Goal: Complete application form: Complete application form

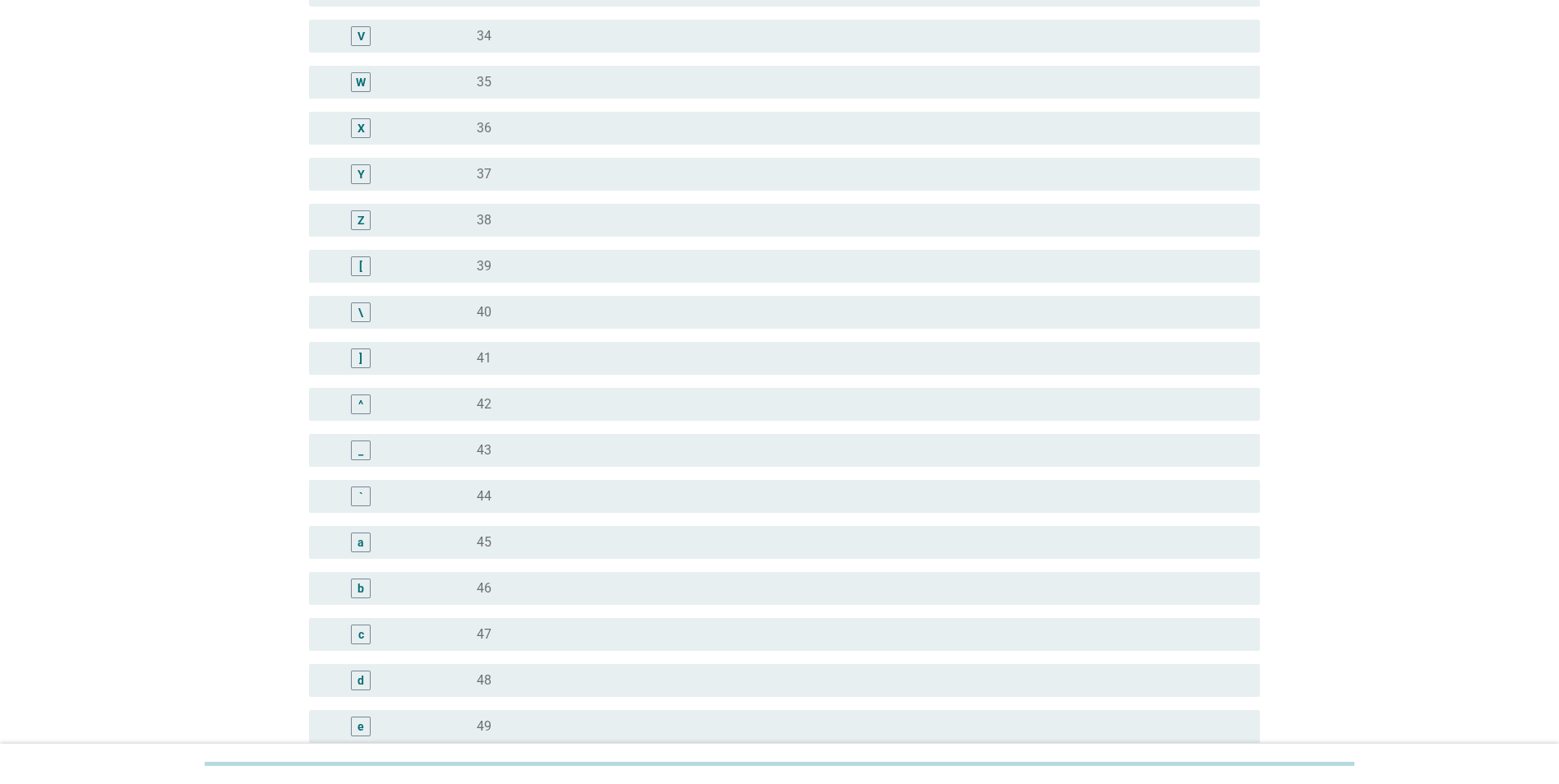
scroll to position [1150, 0]
click at [366, 353] on div "]" at bounding box center [361, 356] width 20 height 20
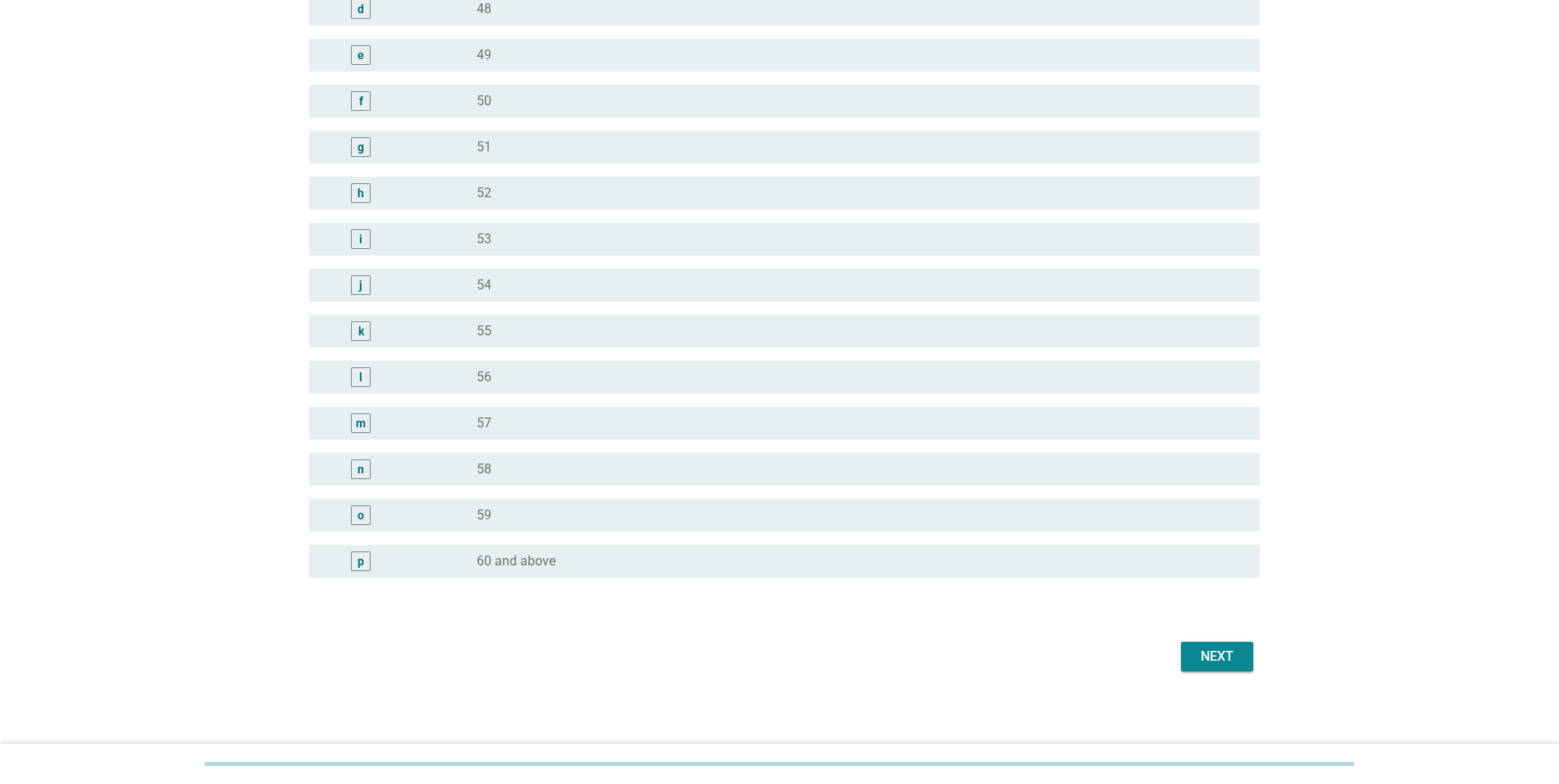
scroll to position [1825, 0]
click at [1203, 646] on div "Next" at bounding box center [1217, 652] width 46 height 20
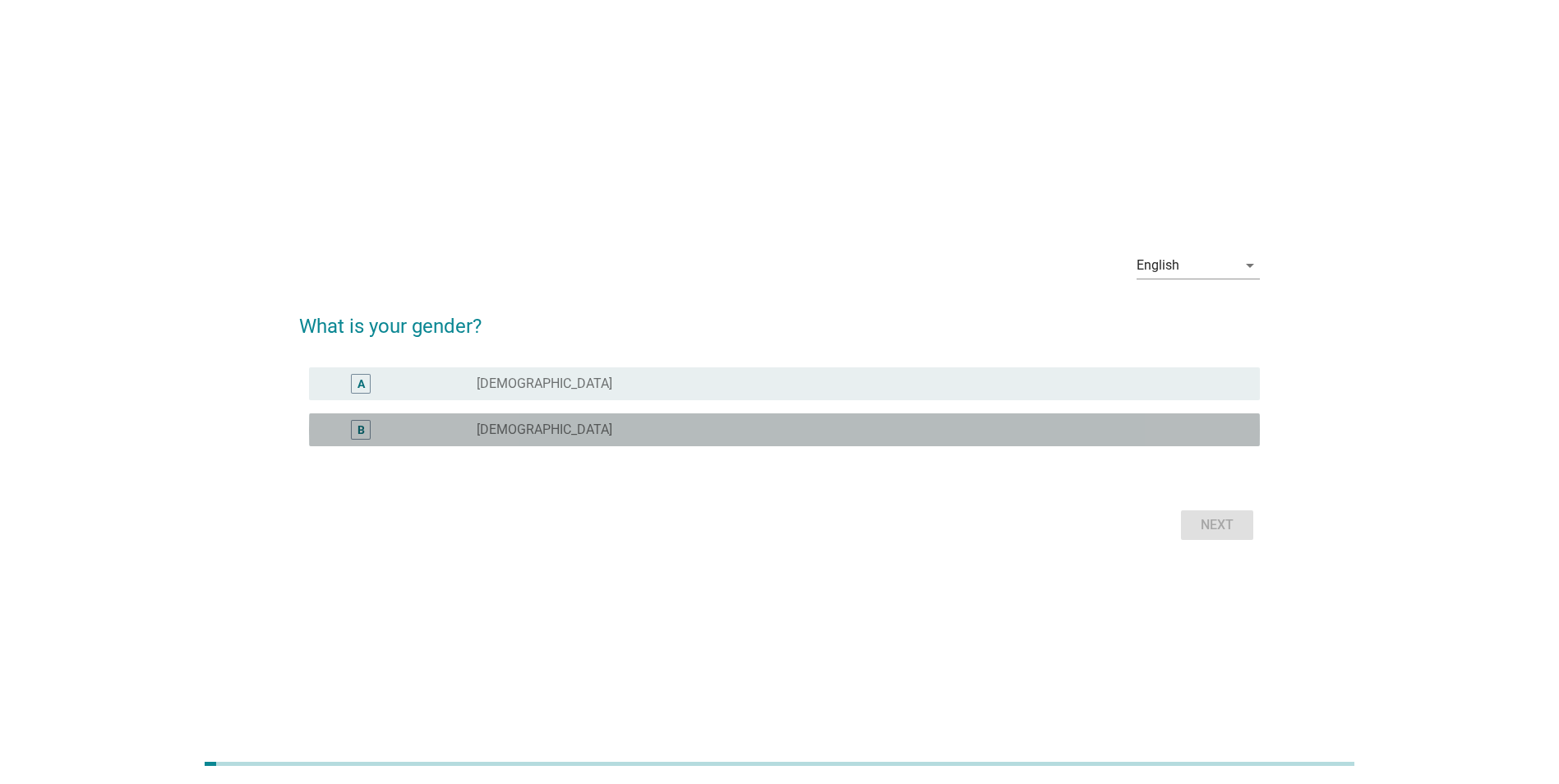
click at [476, 432] on label "[DEMOGRAPHIC_DATA]" at bounding box center [544, 430] width 136 height 17
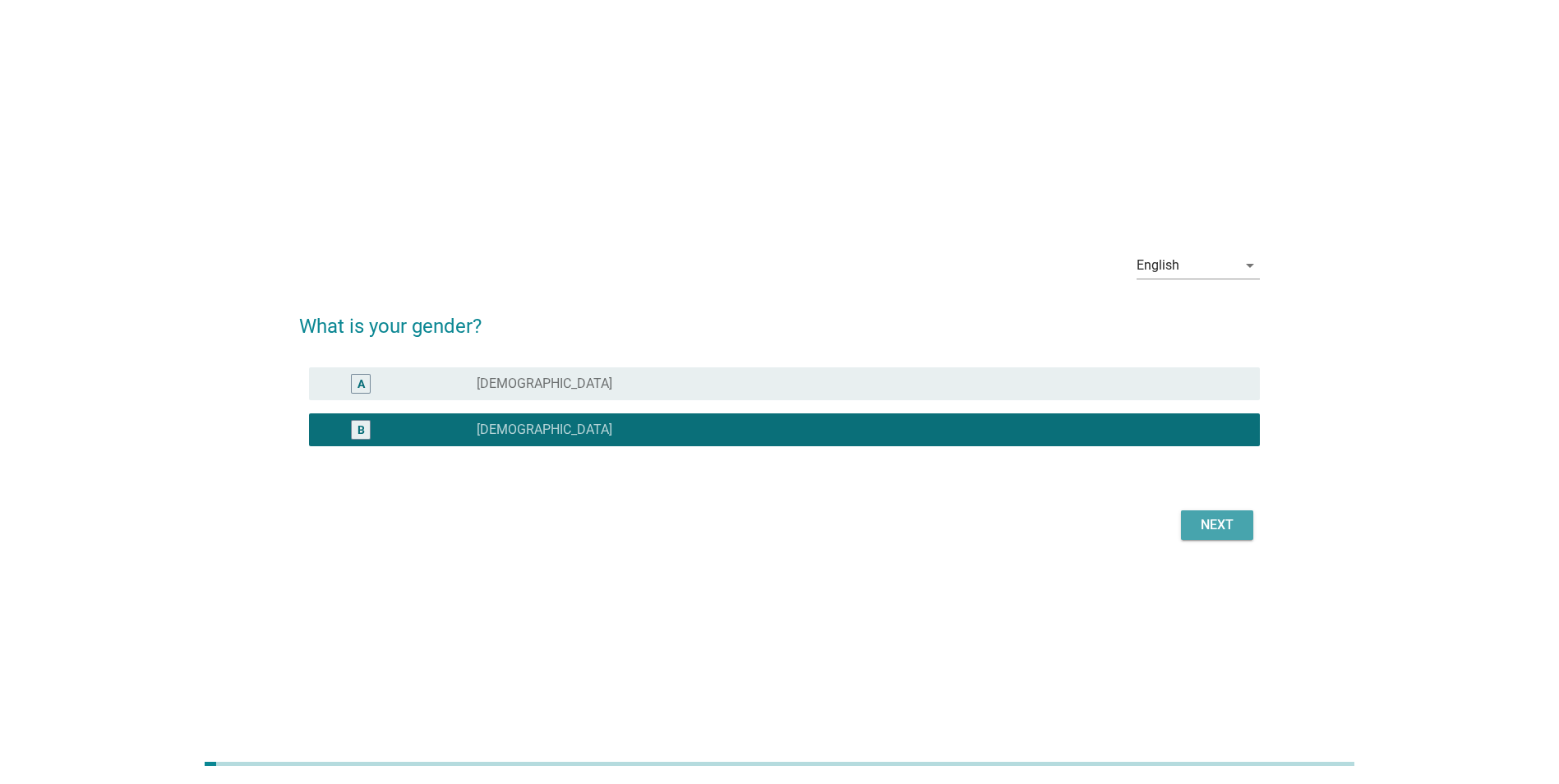
click at [1198, 524] on div "Next" at bounding box center [1217, 525] width 46 height 20
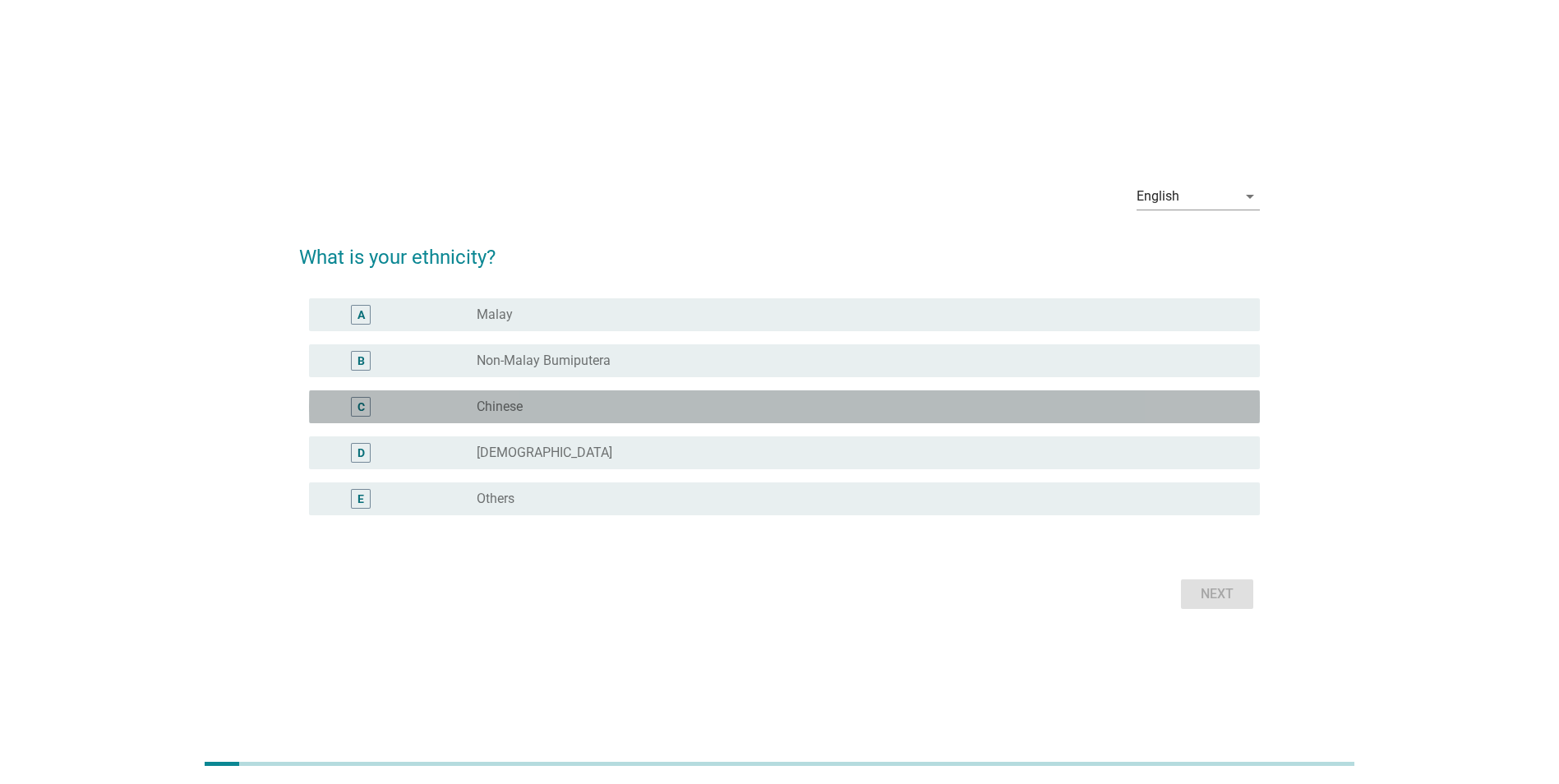
click at [601, 420] on div "C radio_button_unchecked Chinese" at bounding box center [784, 407] width 951 height 33
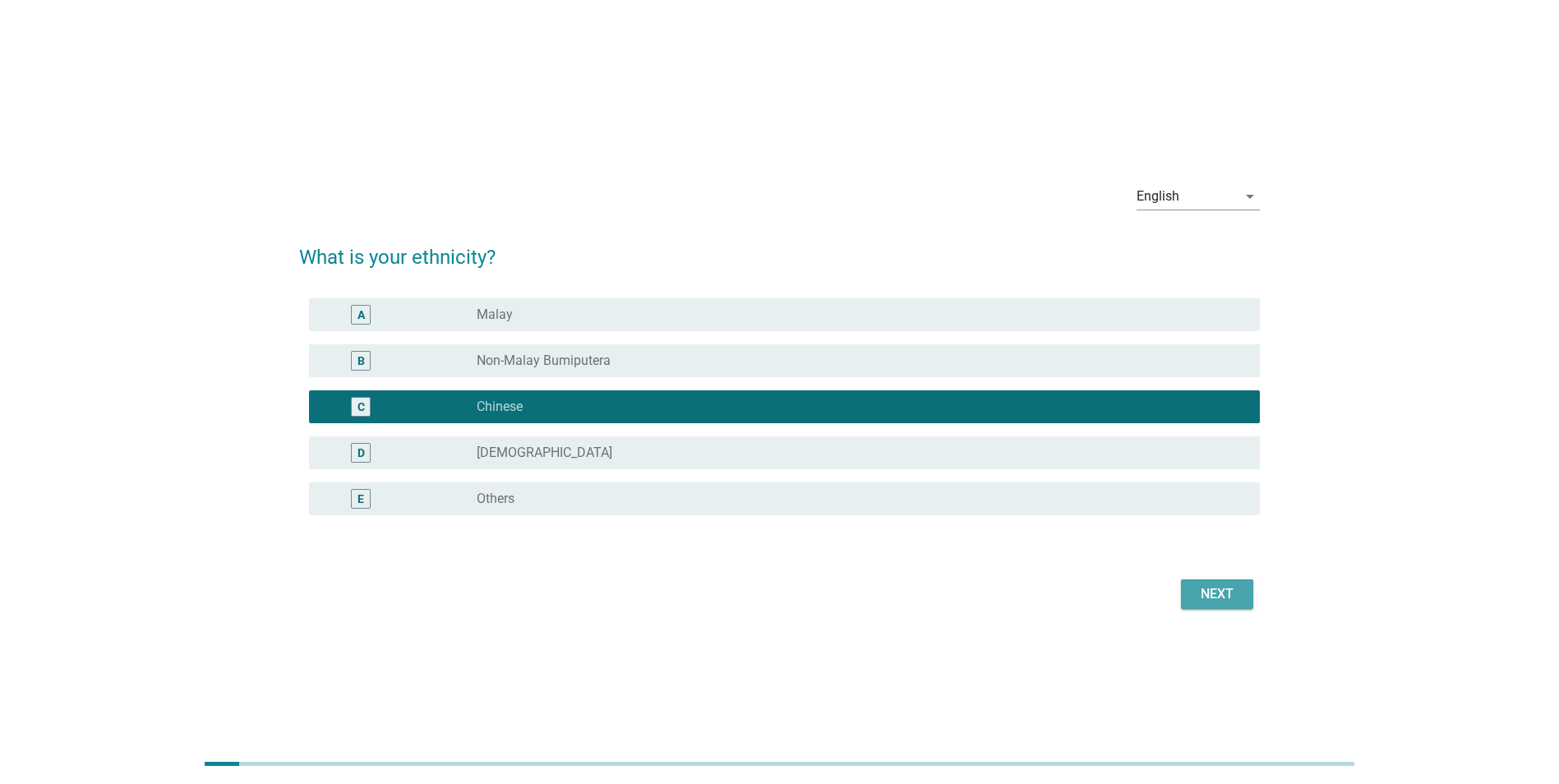
click at [1233, 603] on div "Next" at bounding box center [1217, 594] width 46 height 20
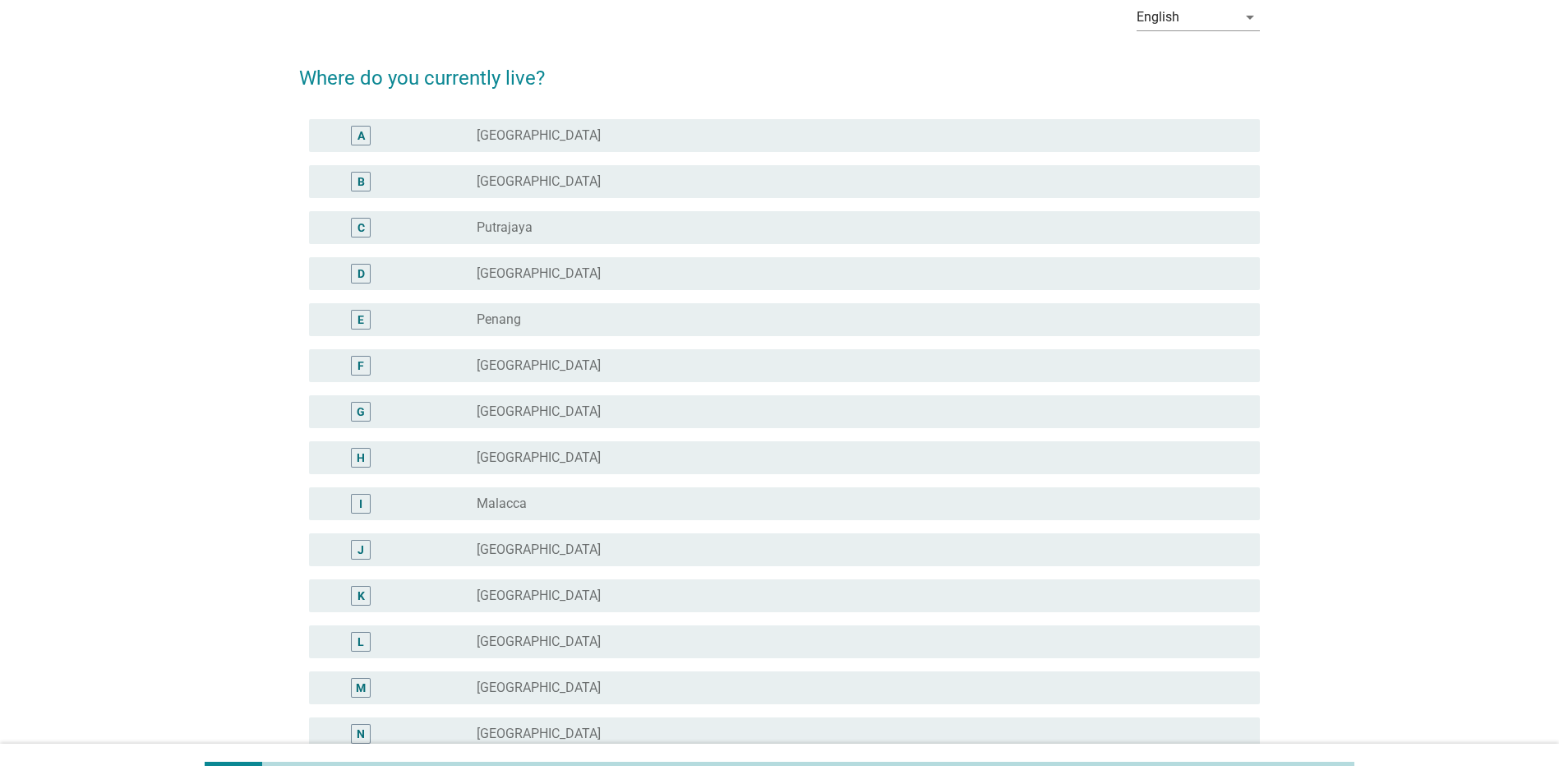
click at [499, 277] on label "[GEOGRAPHIC_DATA]" at bounding box center [538, 274] width 124 height 17
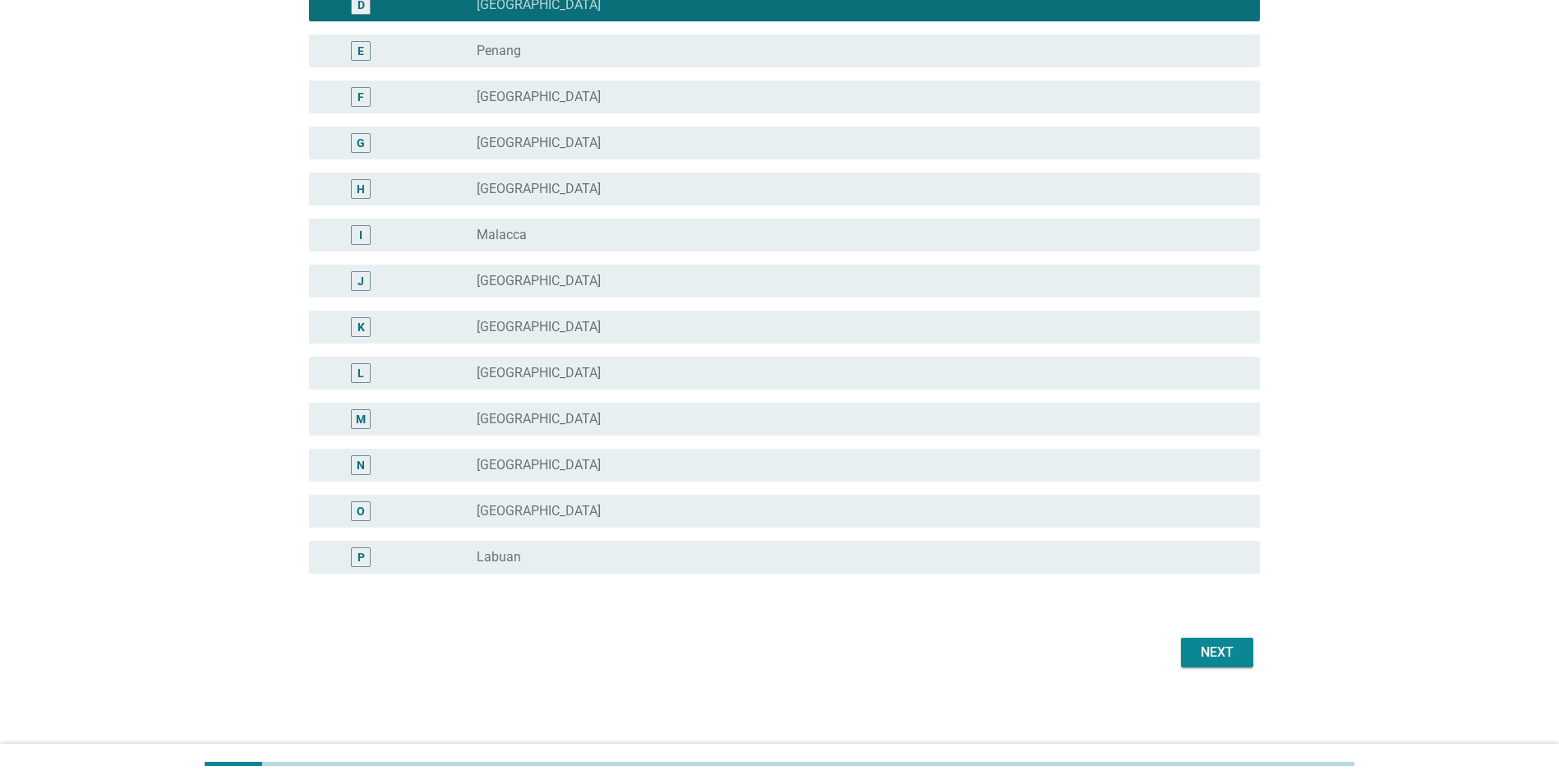
scroll to position [351, 0]
click at [1213, 649] on div "Next" at bounding box center [1217, 652] width 46 height 20
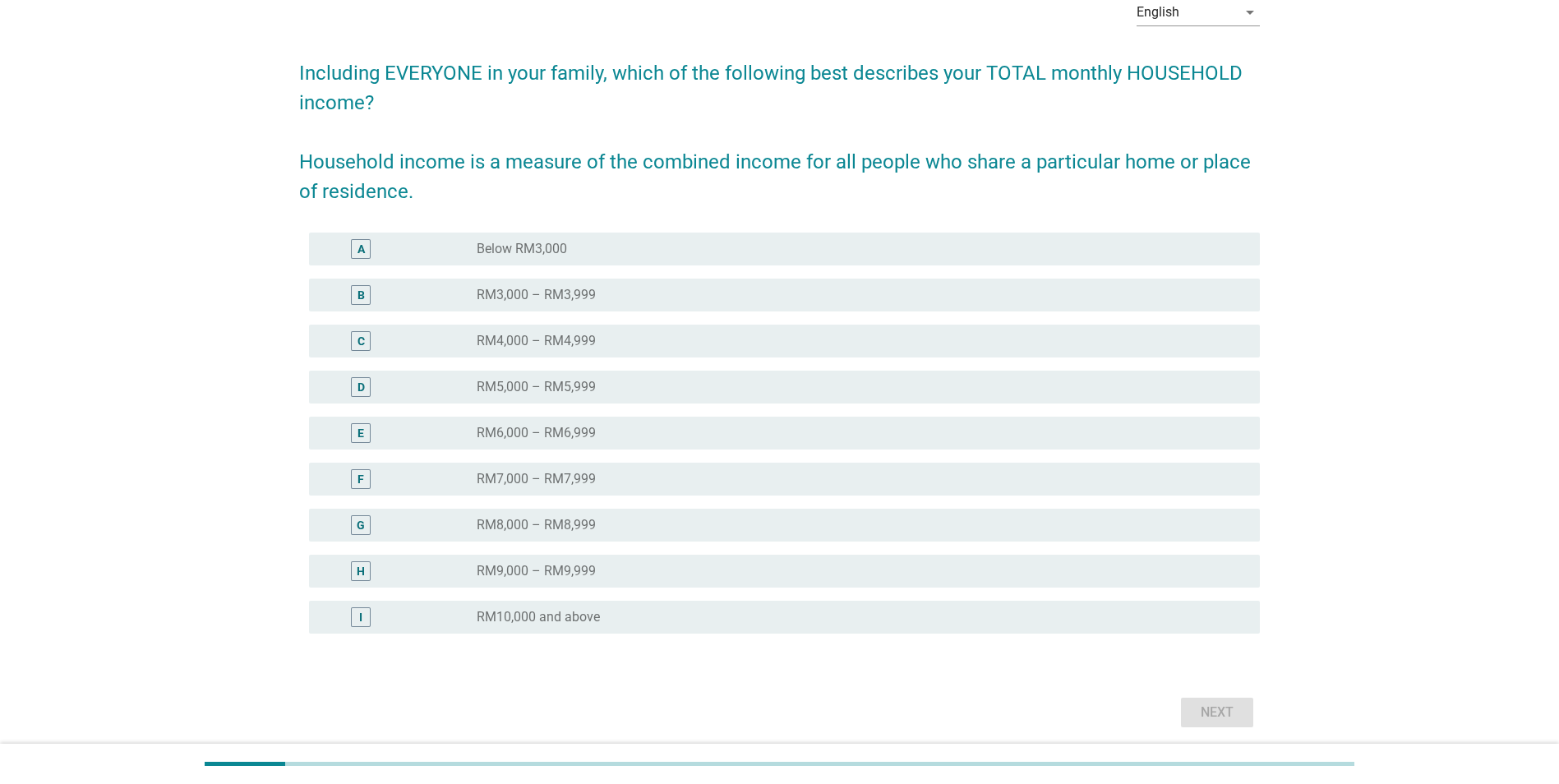
scroll to position [148, 0]
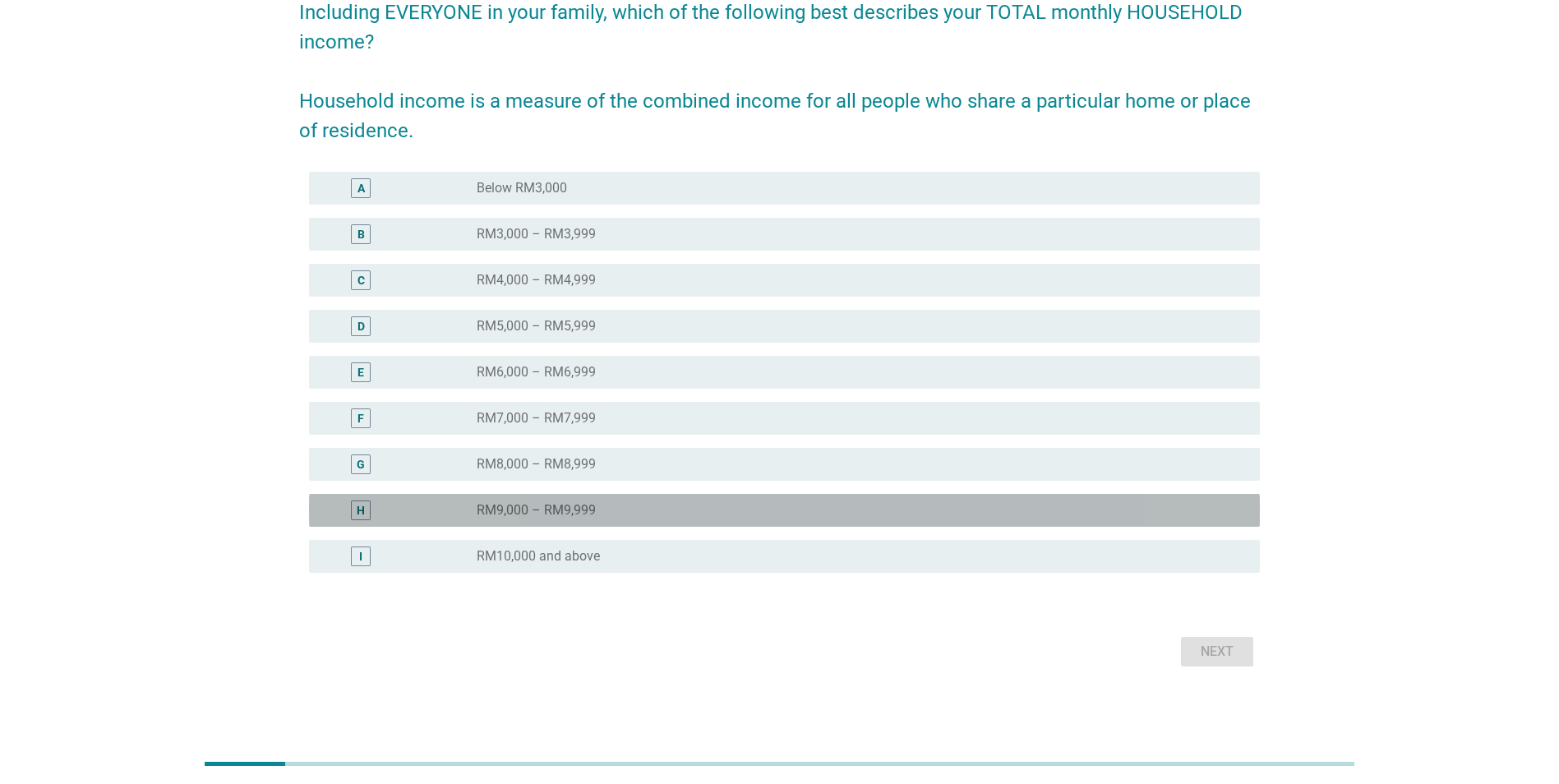
click at [579, 518] on div "radio_button_unchecked RM9,000 – RM9,999" at bounding box center [861, 511] width 770 height 20
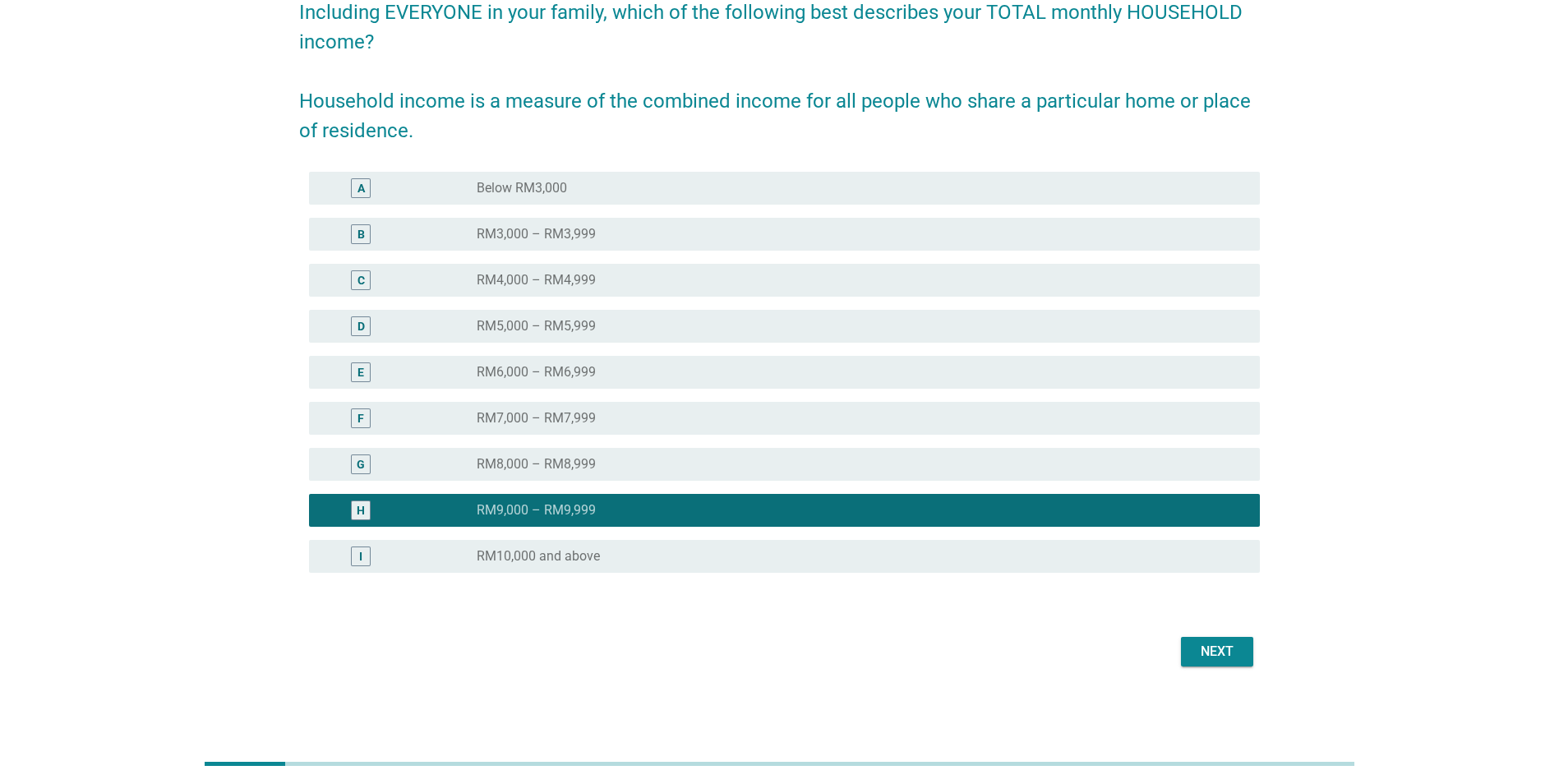
click at [1211, 662] on button "Next" at bounding box center [1217, 652] width 72 height 29
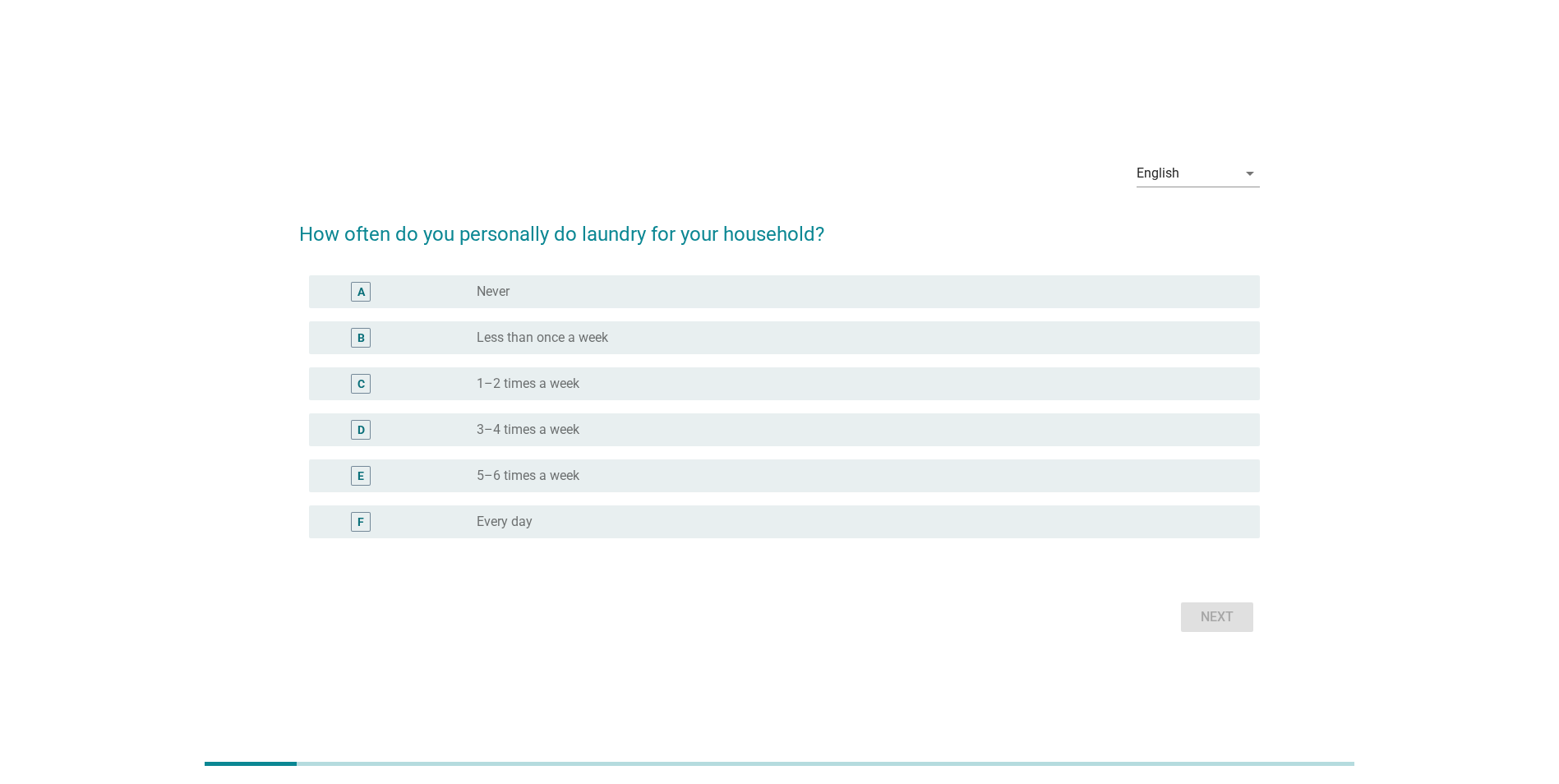
click at [531, 515] on label "Every day" at bounding box center [504, 522] width 56 height 17
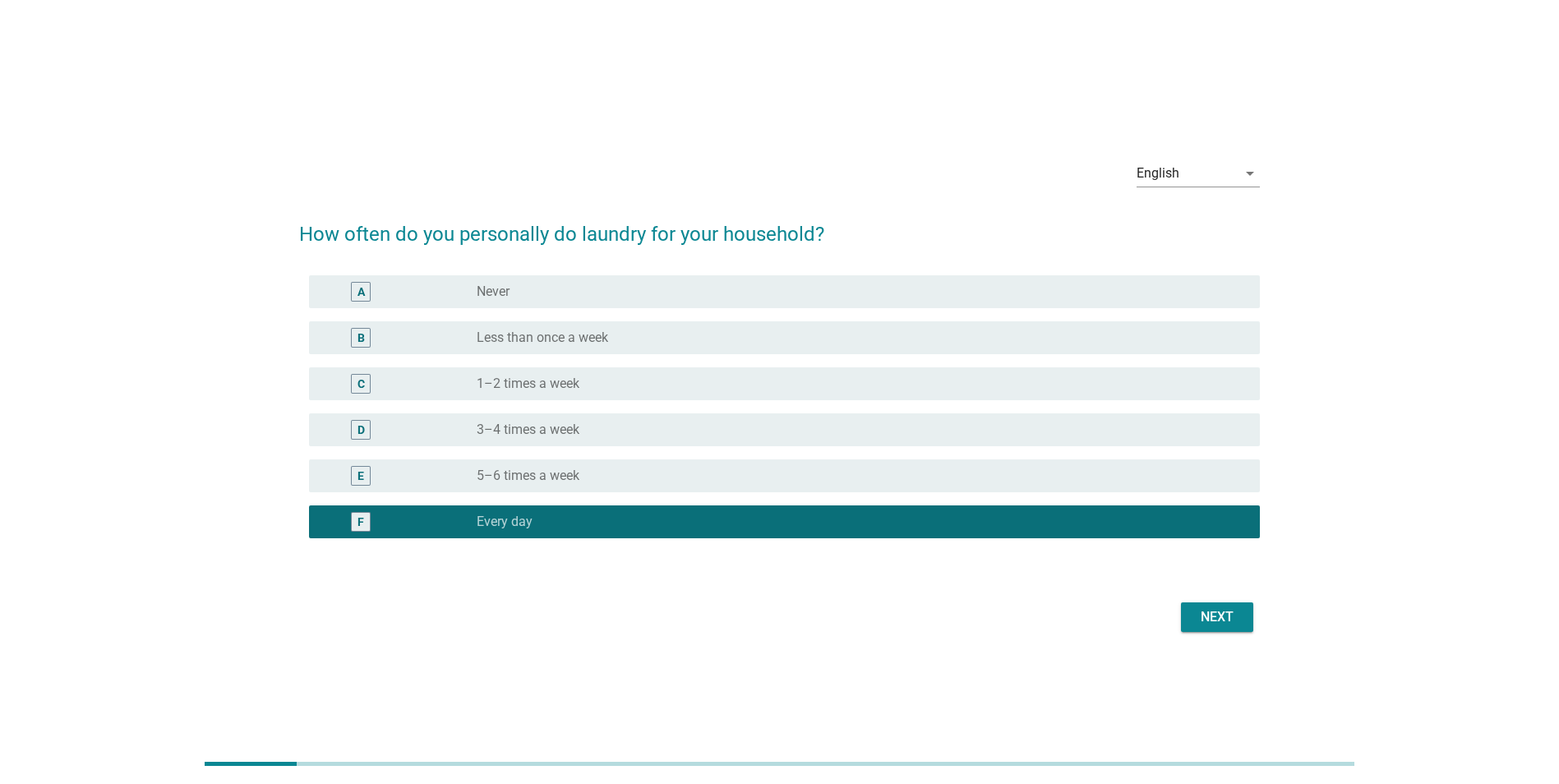
click at [1213, 625] on div "Next" at bounding box center [1217, 617] width 46 height 20
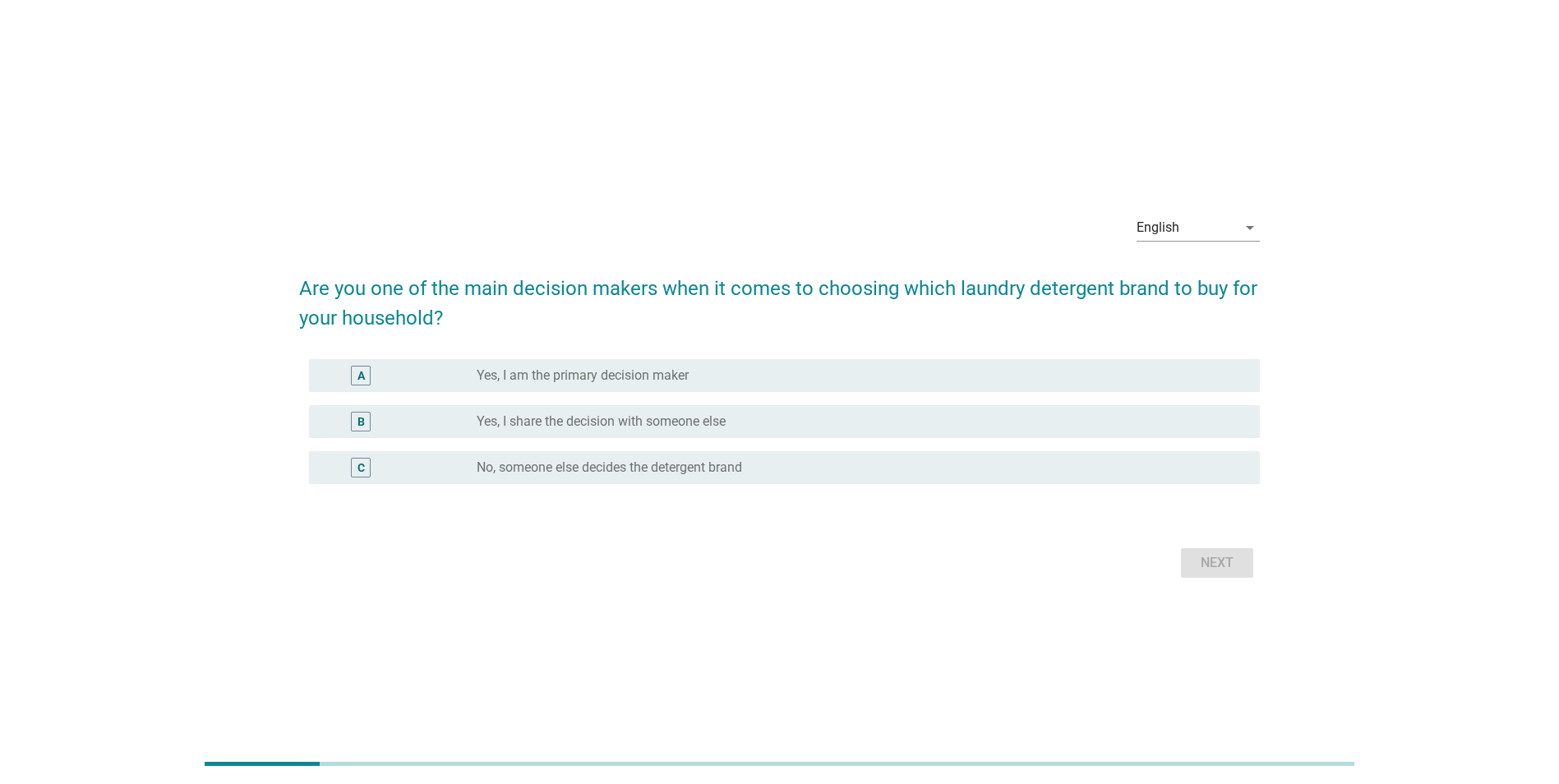
click at [701, 366] on div "radio_button_unchecked Yes, I am the primary decision maker" at bounding box center [861, 376] width 770 height 20
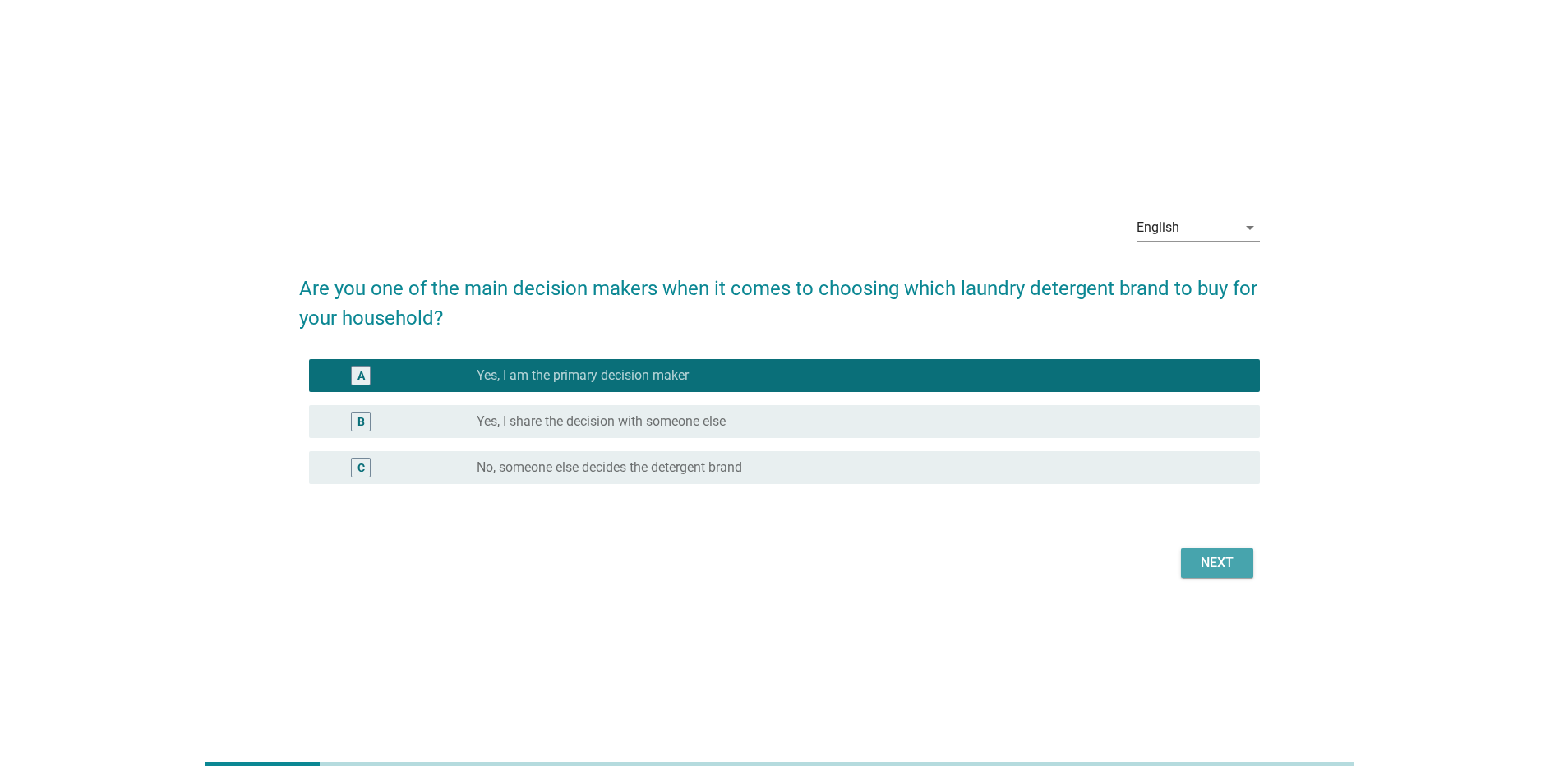
click at [1221, 559] on div "Next" at bounding box center [1217, 563] width 46 height 20
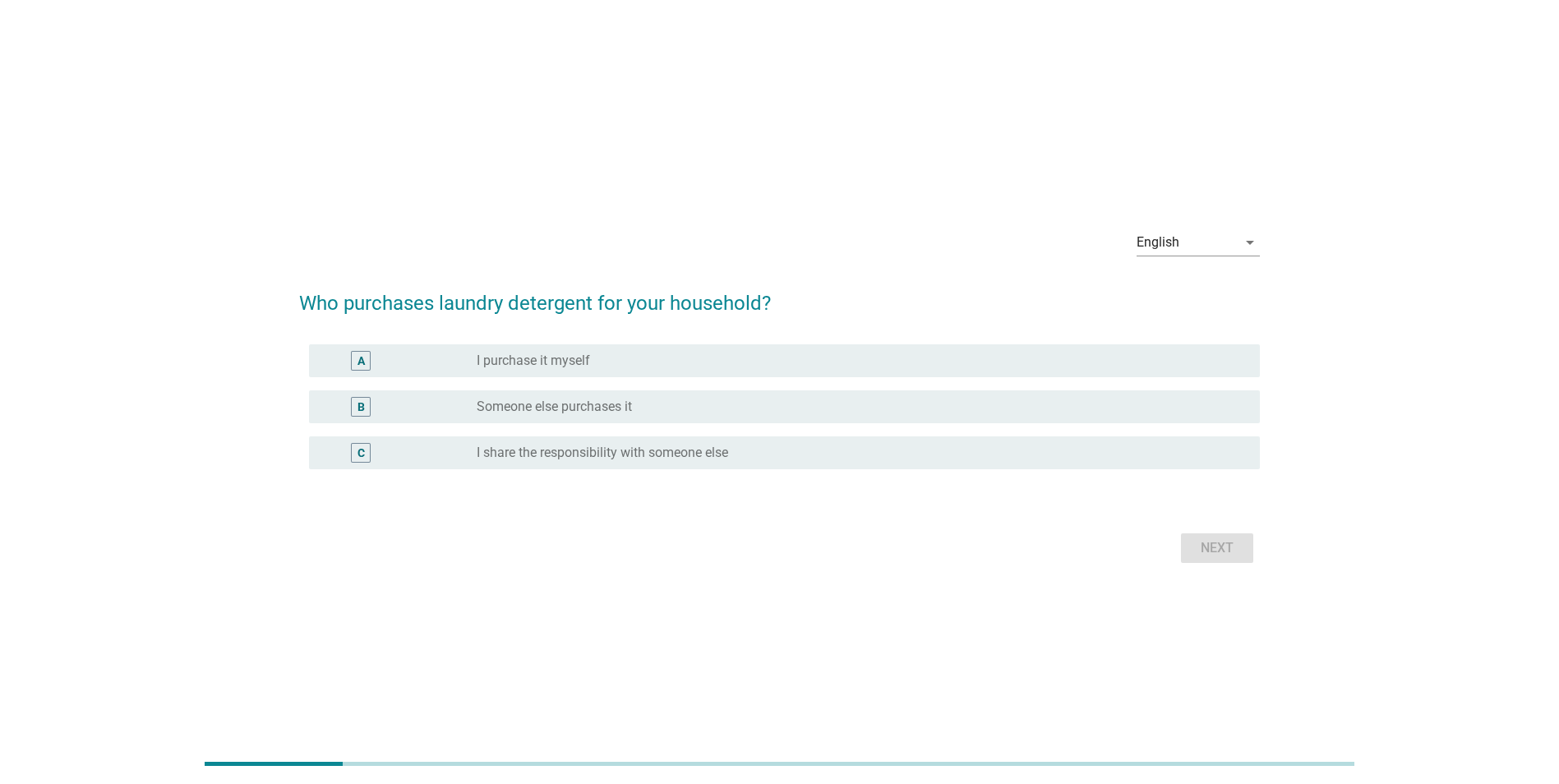
click at [587, 350] on div "A radio_button_unchecked I purchase it myself" at bounding box center [784, 361] width 951 height 33
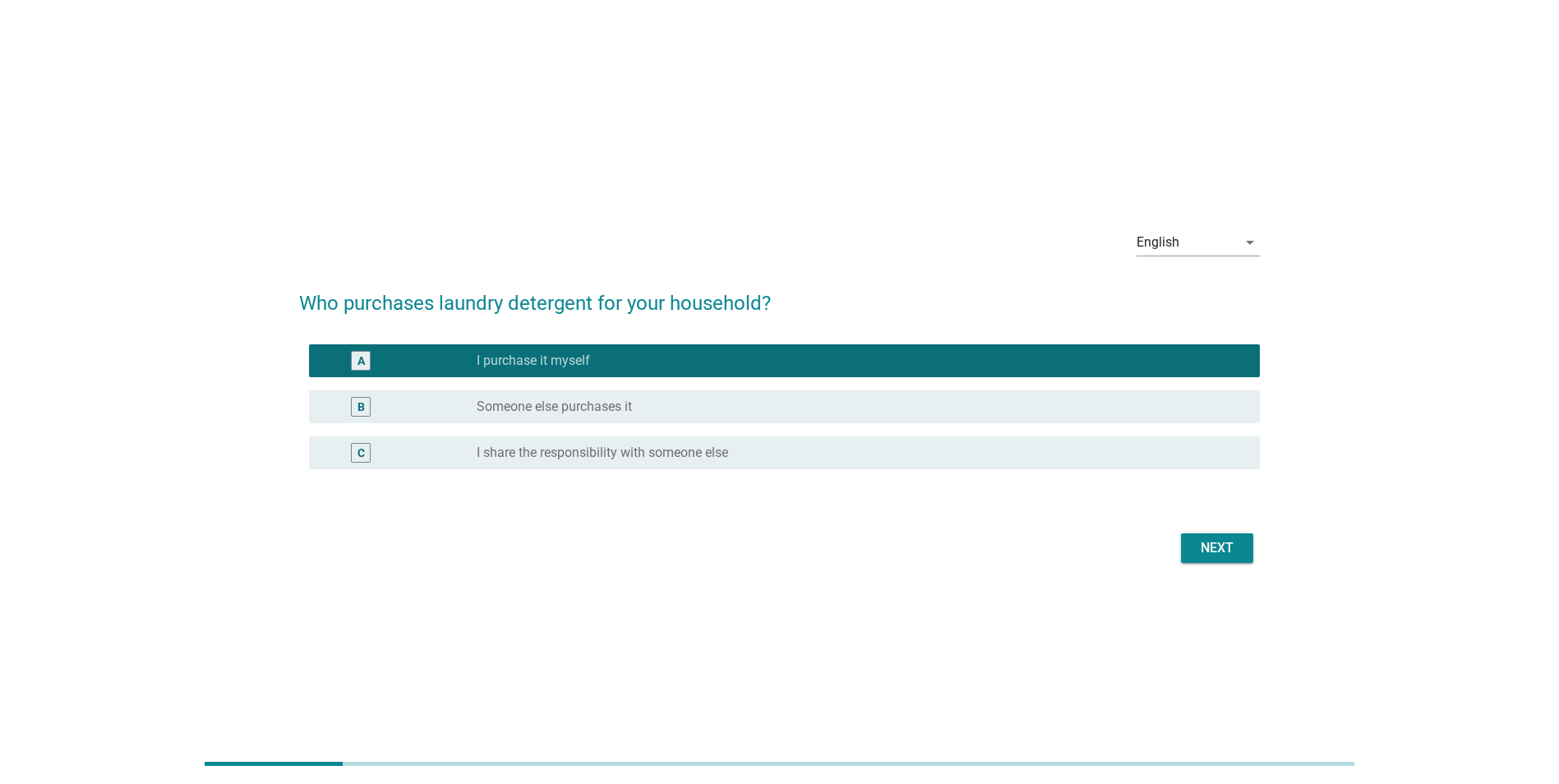
click at [1208, 545] on div "Next" at bounding box center [1217, 548] width 46 height 20
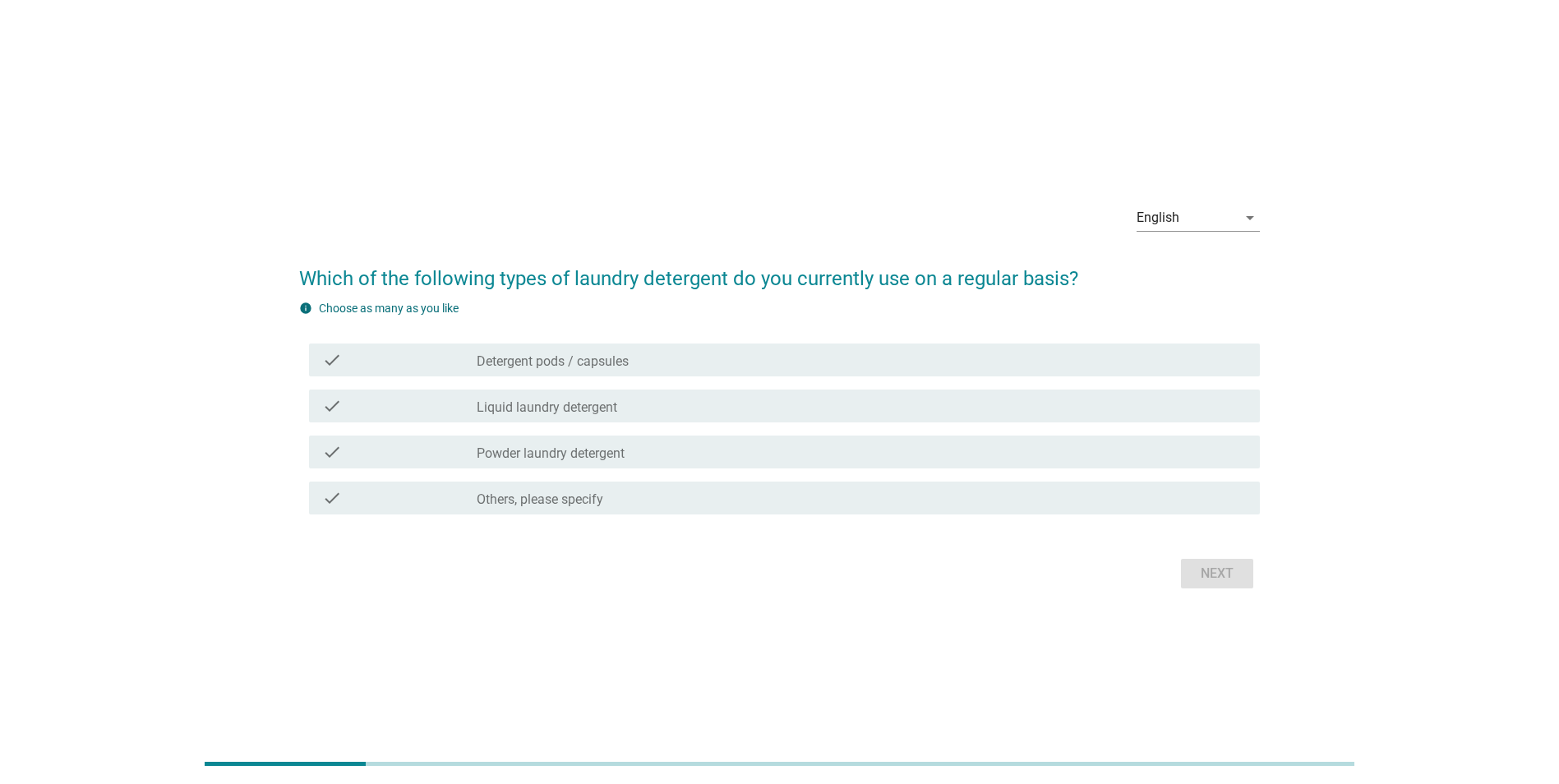
click at [544, 406] on label "Liquid laundry detergent" at bounding box center [547, 408] width 141 height 17
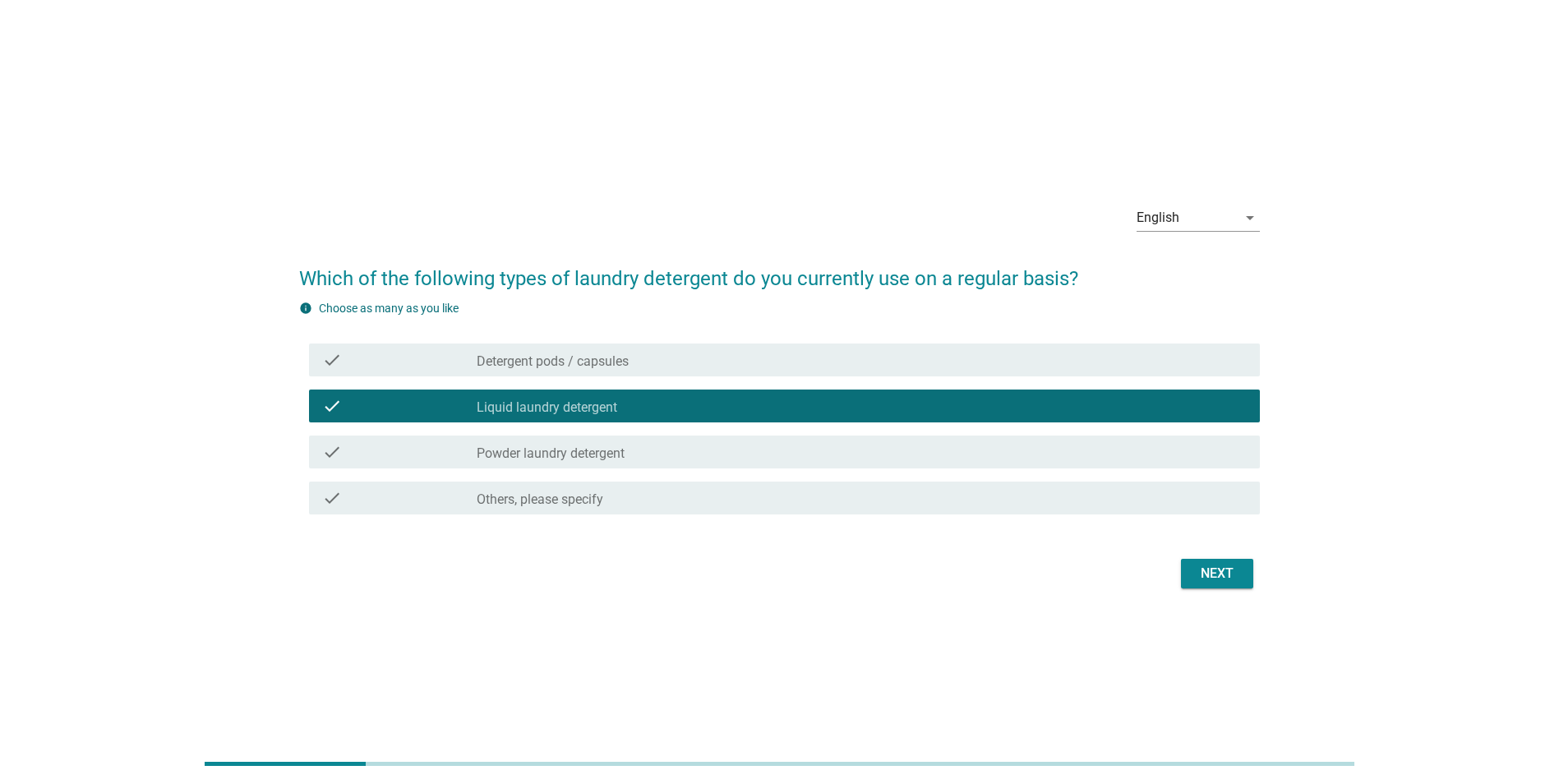
click at [548, 449] on label "Powder laundry detergent" at bounding box center [550, 454] width 148 height 17
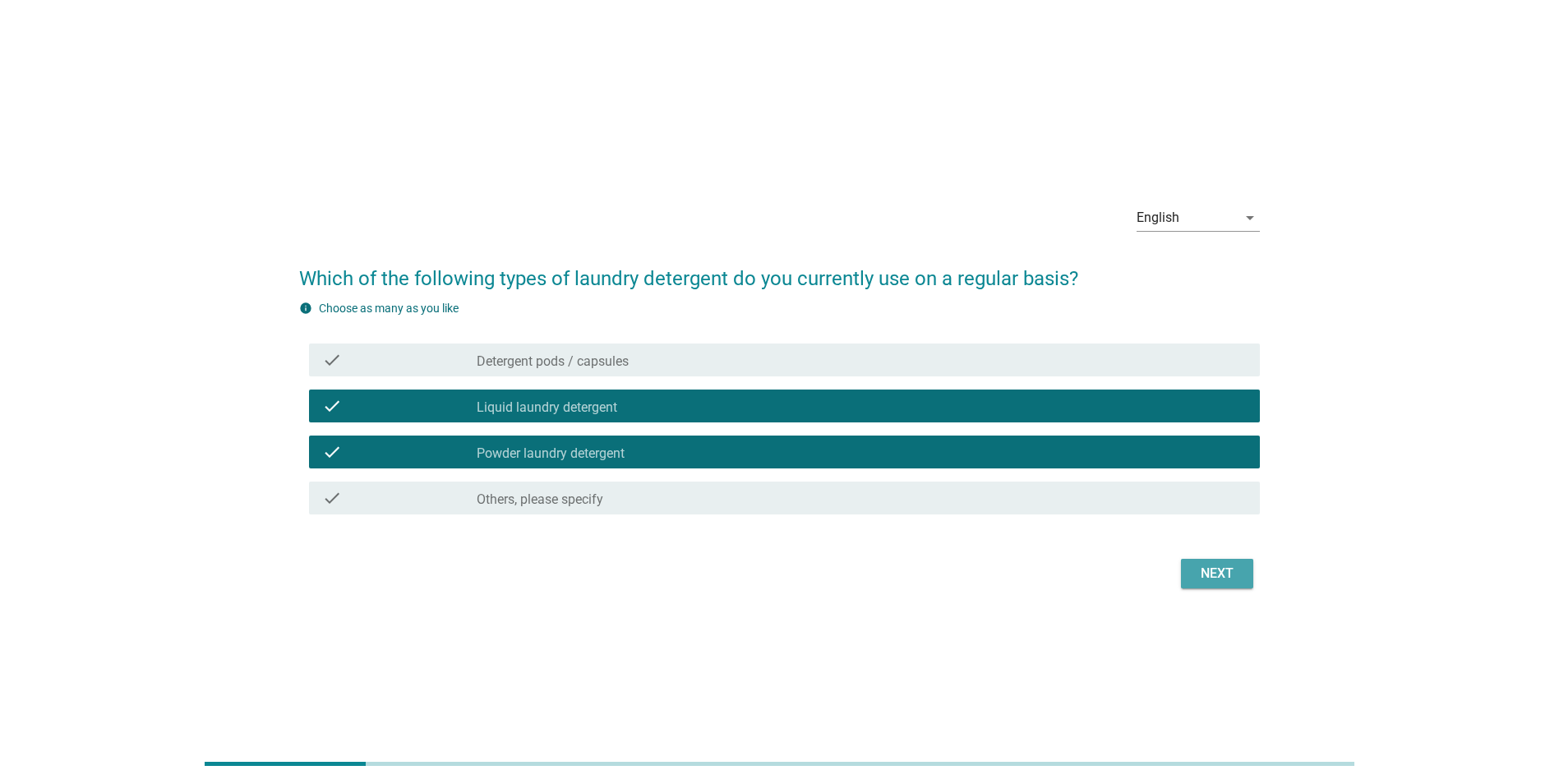
click at [1214, 574] on div "Next" at bounding box center [1217, 574] width 46 height 20
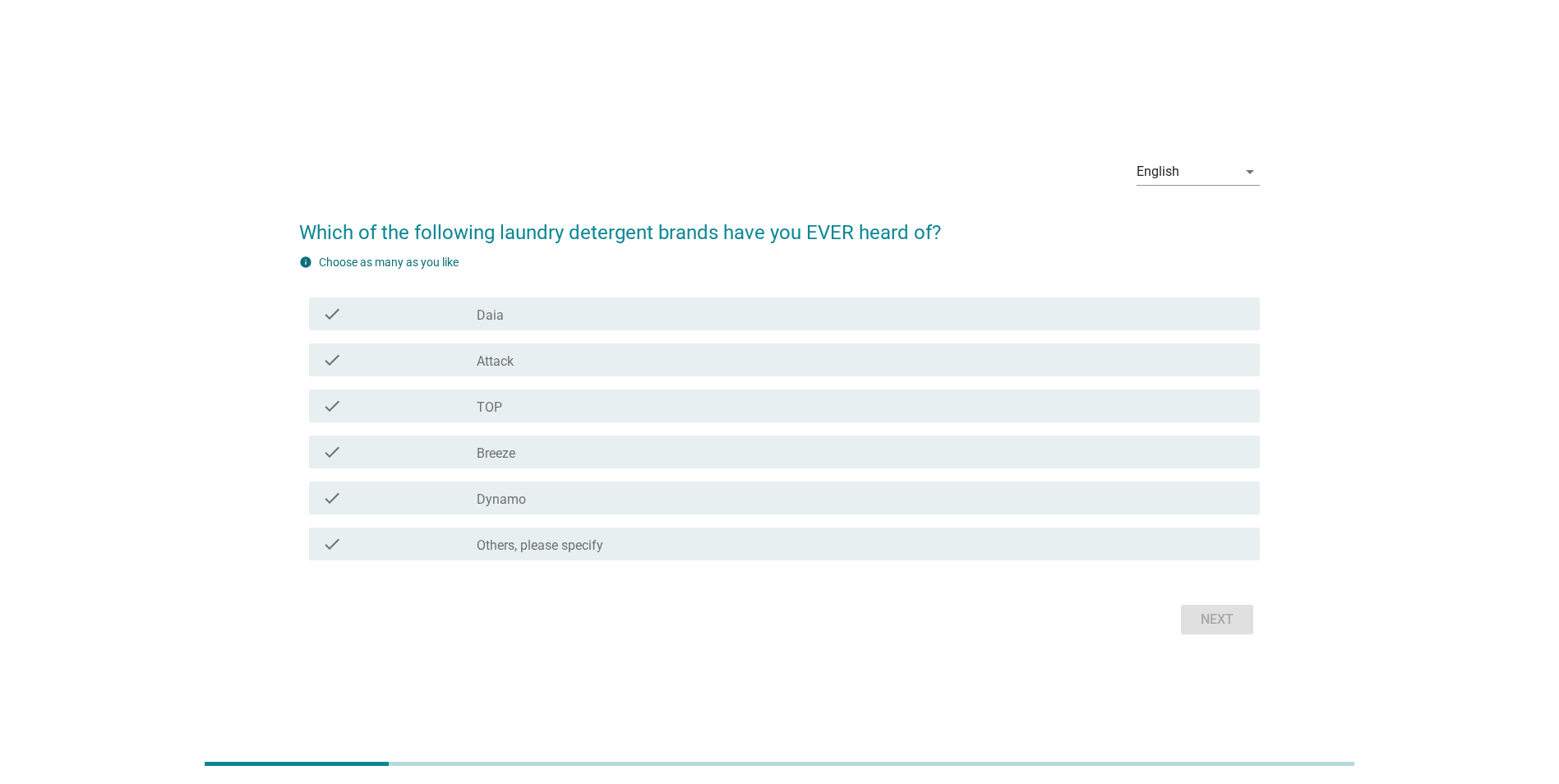
click at [533, 315] on div "check_box_outline_blank Daia" at bounding box center [861, 314] width 770 height 20
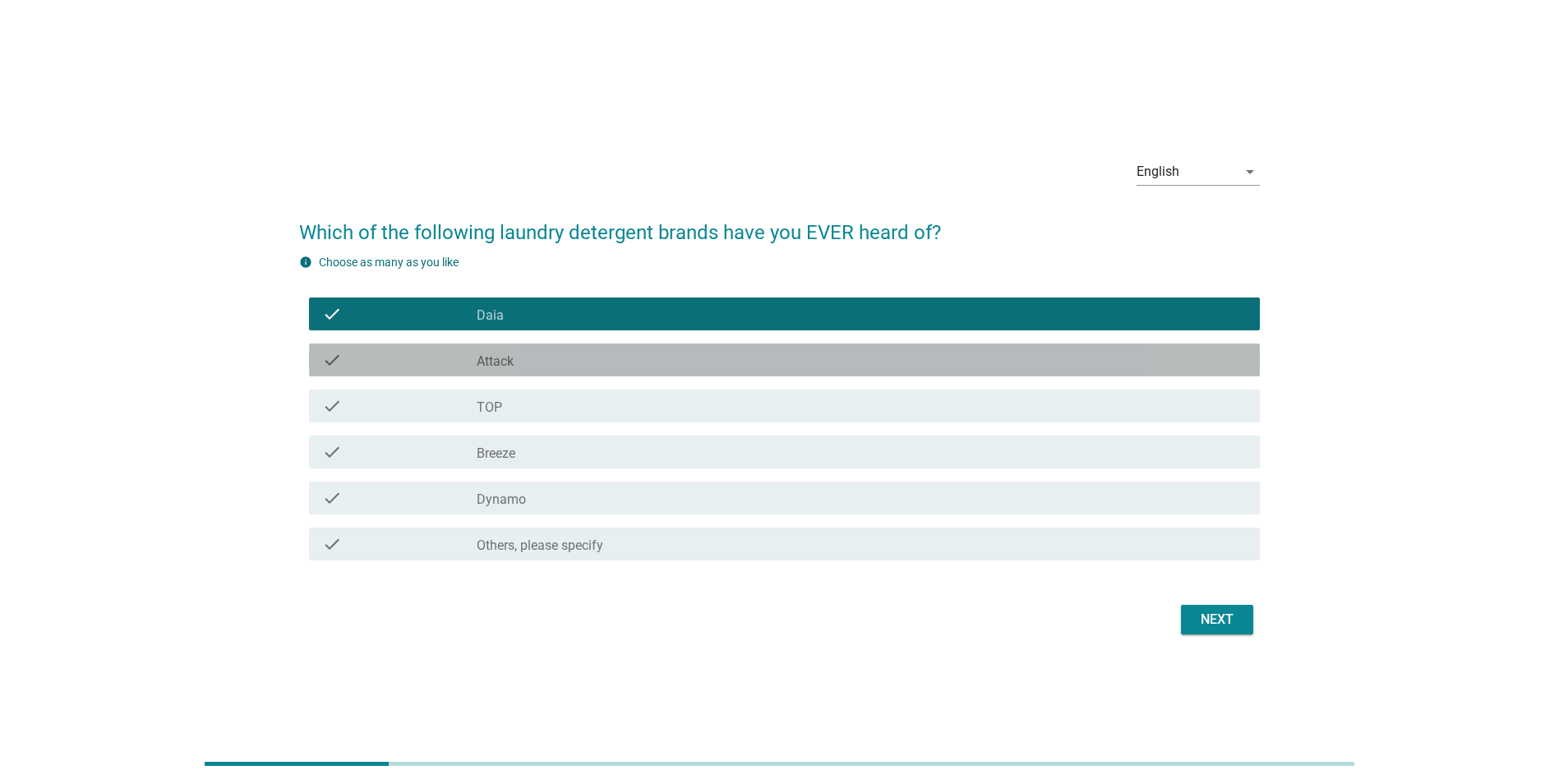
click at [514, 366] on div "check_box_outline_blank Attack" at bounding box center [861, 360] width 770 height 20
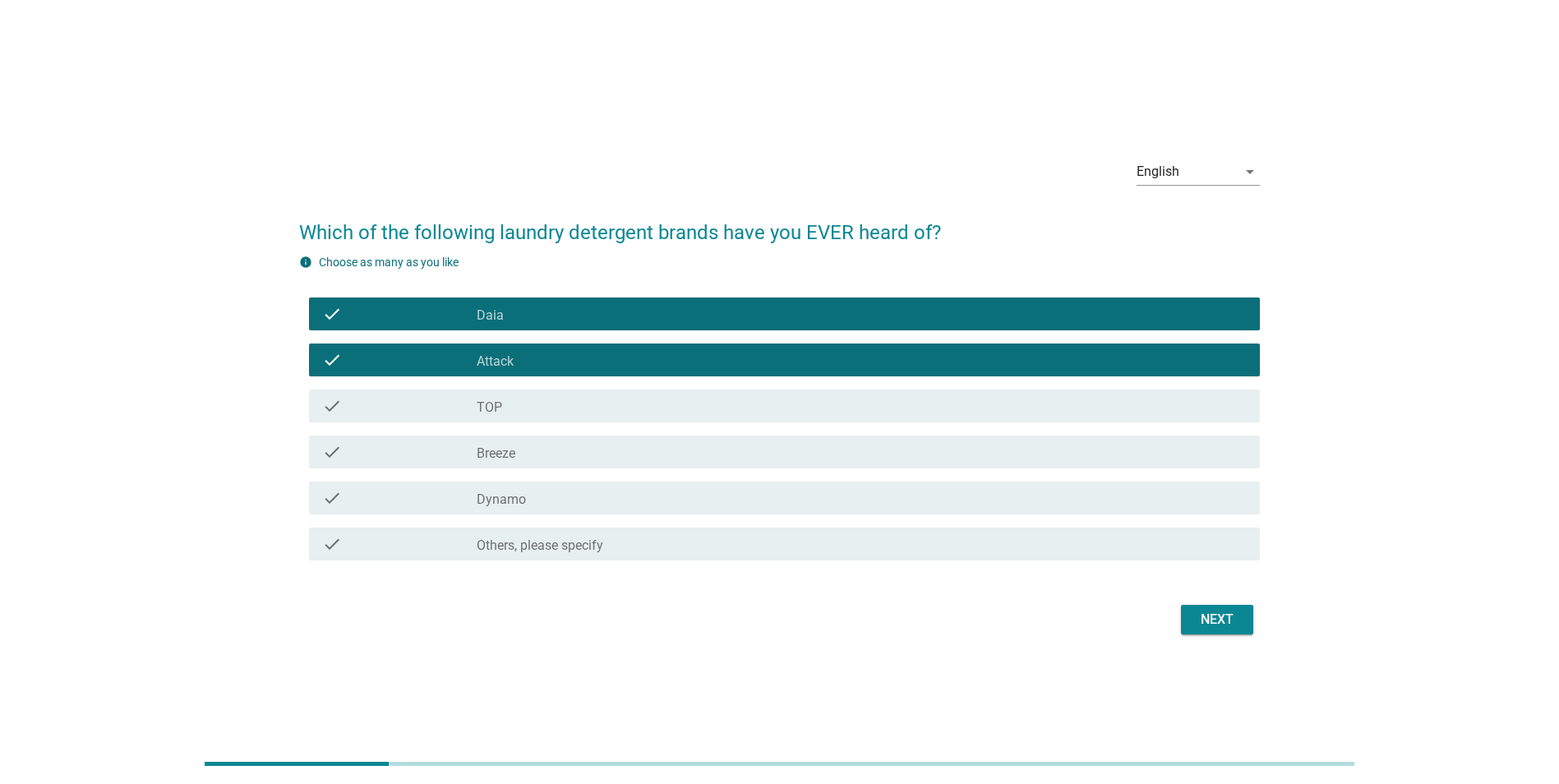
click at [516, 408] on div "check_box_outline_blank TOP" at bounding box center [861, 406] width 770 height 20
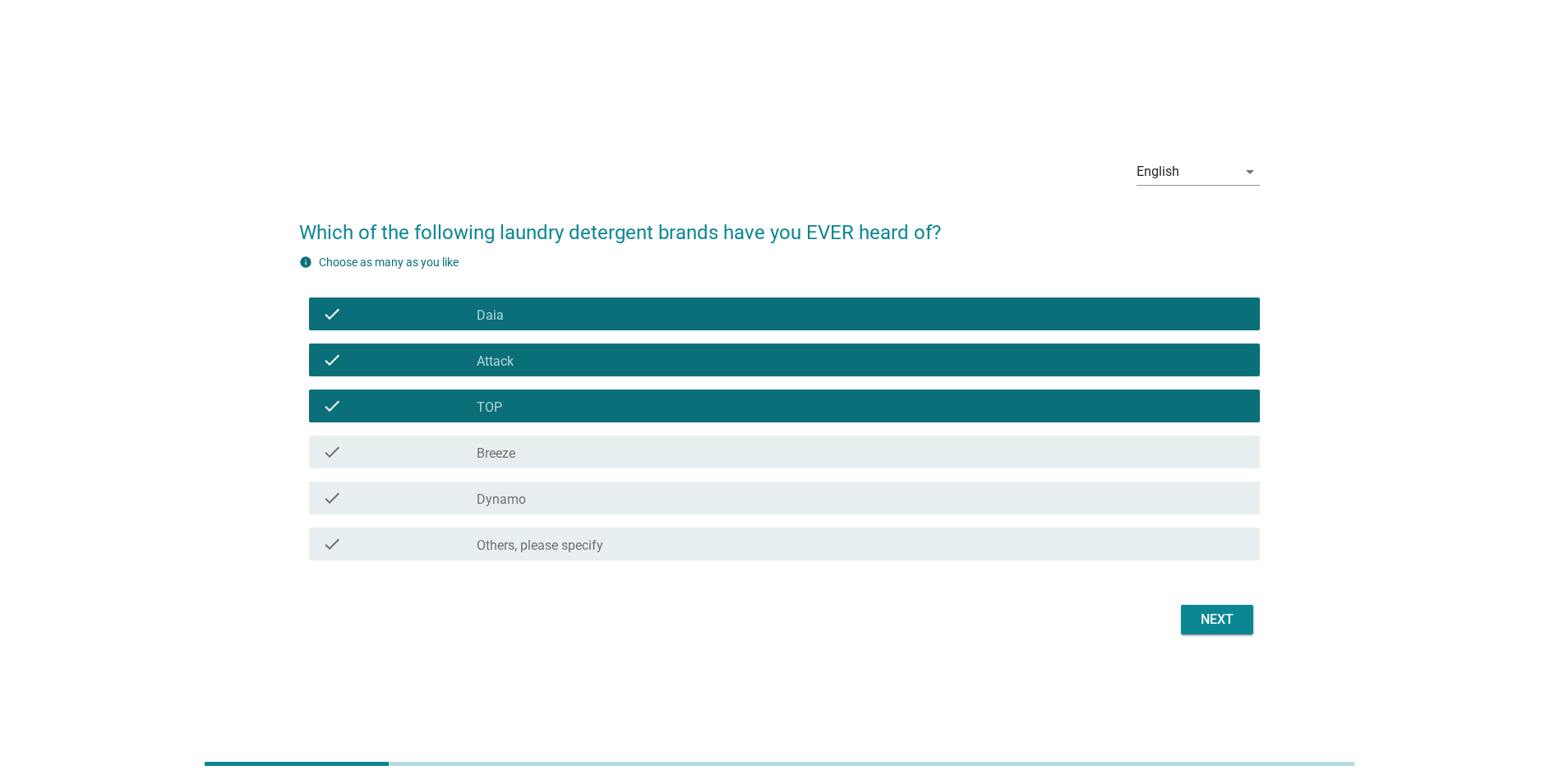
click at [518, 451] on div "check_box_outline_blank Breeze" at bounding box center [861, 452] width 770 height 20
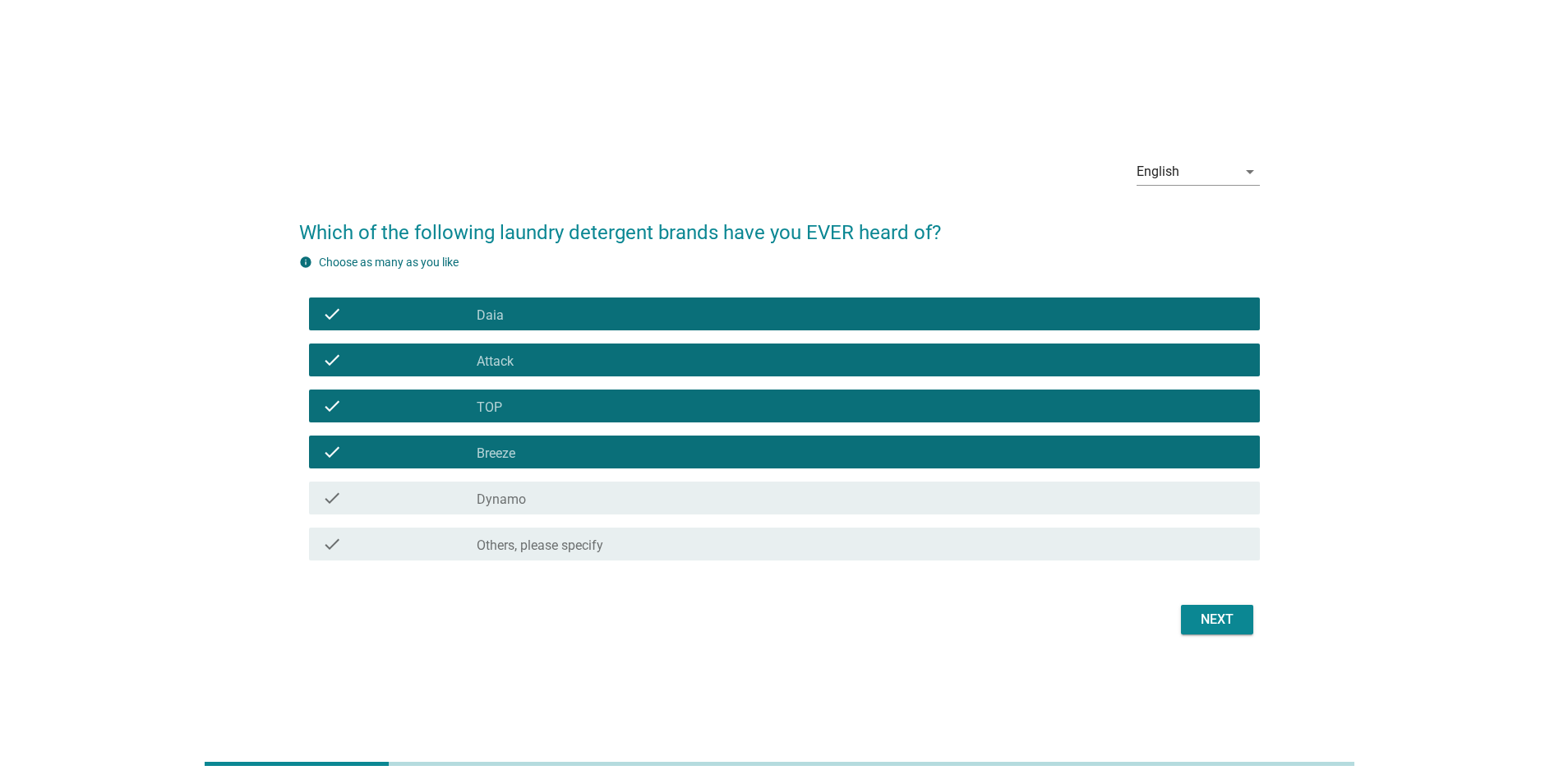
click at [524, 491] on div "check_box_outline_blank Dynamo" at bounding box center [861, 498] width 770 height 20
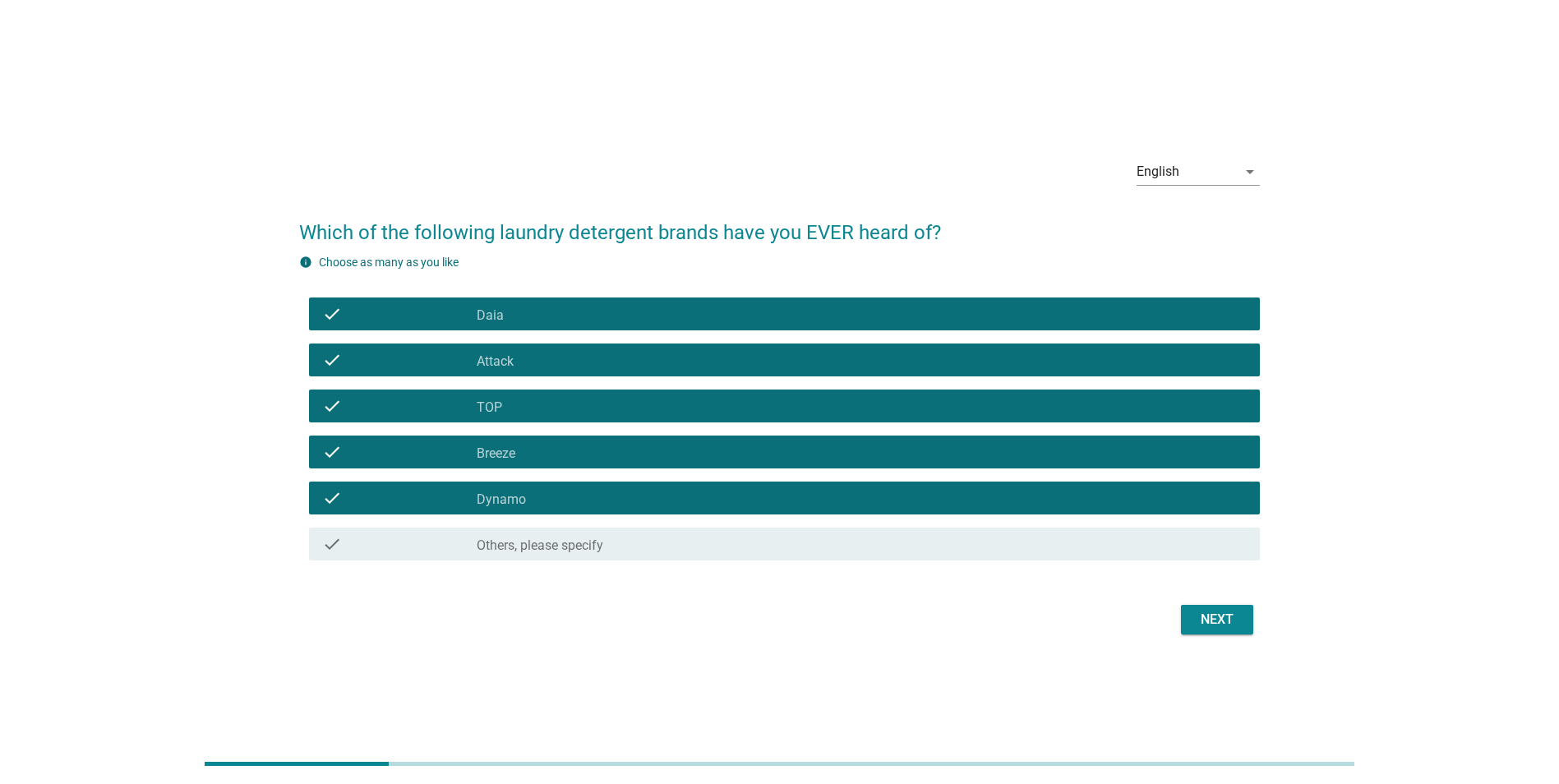
click at [1206, 619] on div "Next" at bounding box center [1217, 620] width 46 height 20
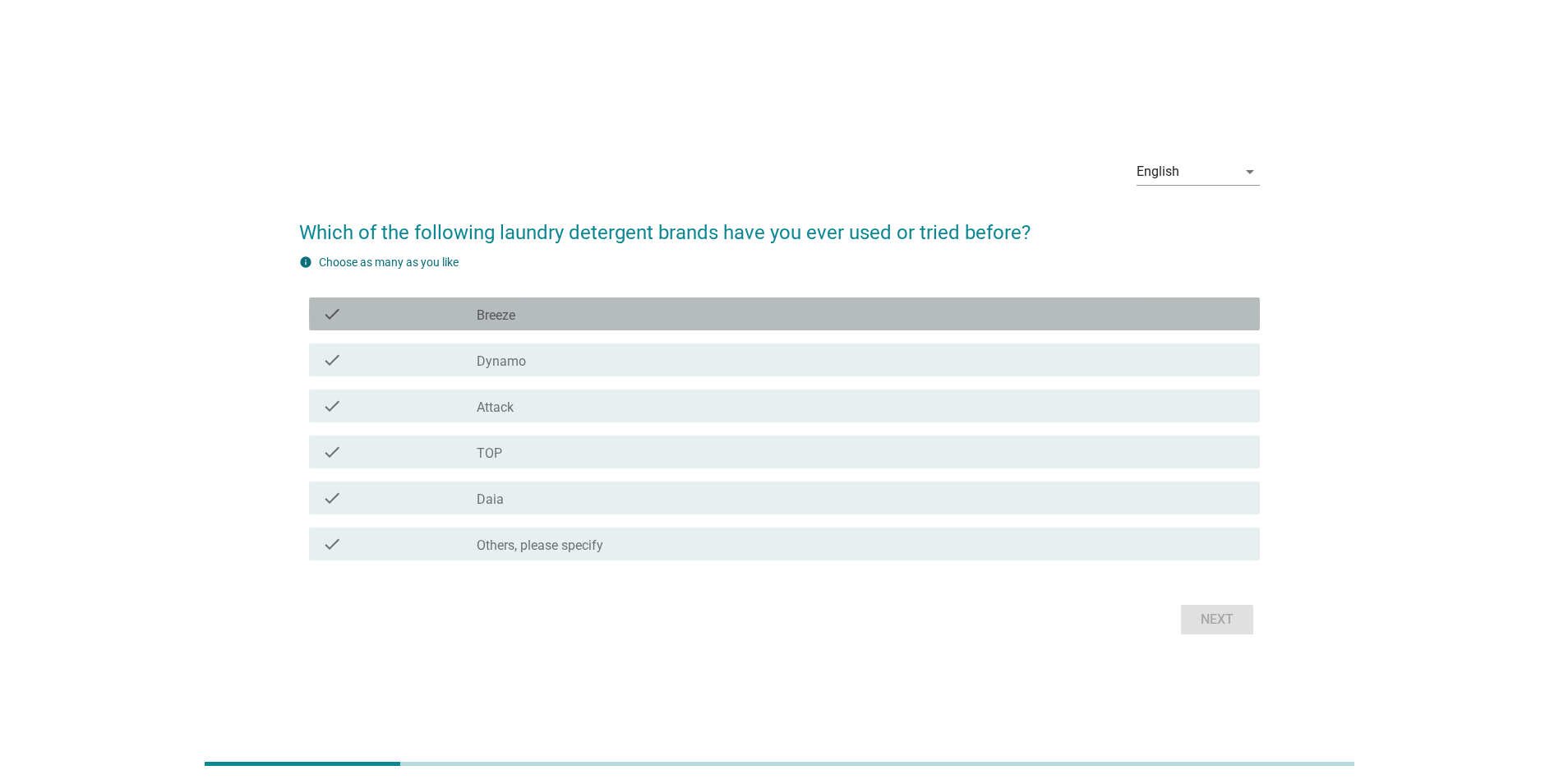
click at [496, 309] on label "Breeze" at bounding box center [496, 316] width 39 height 17
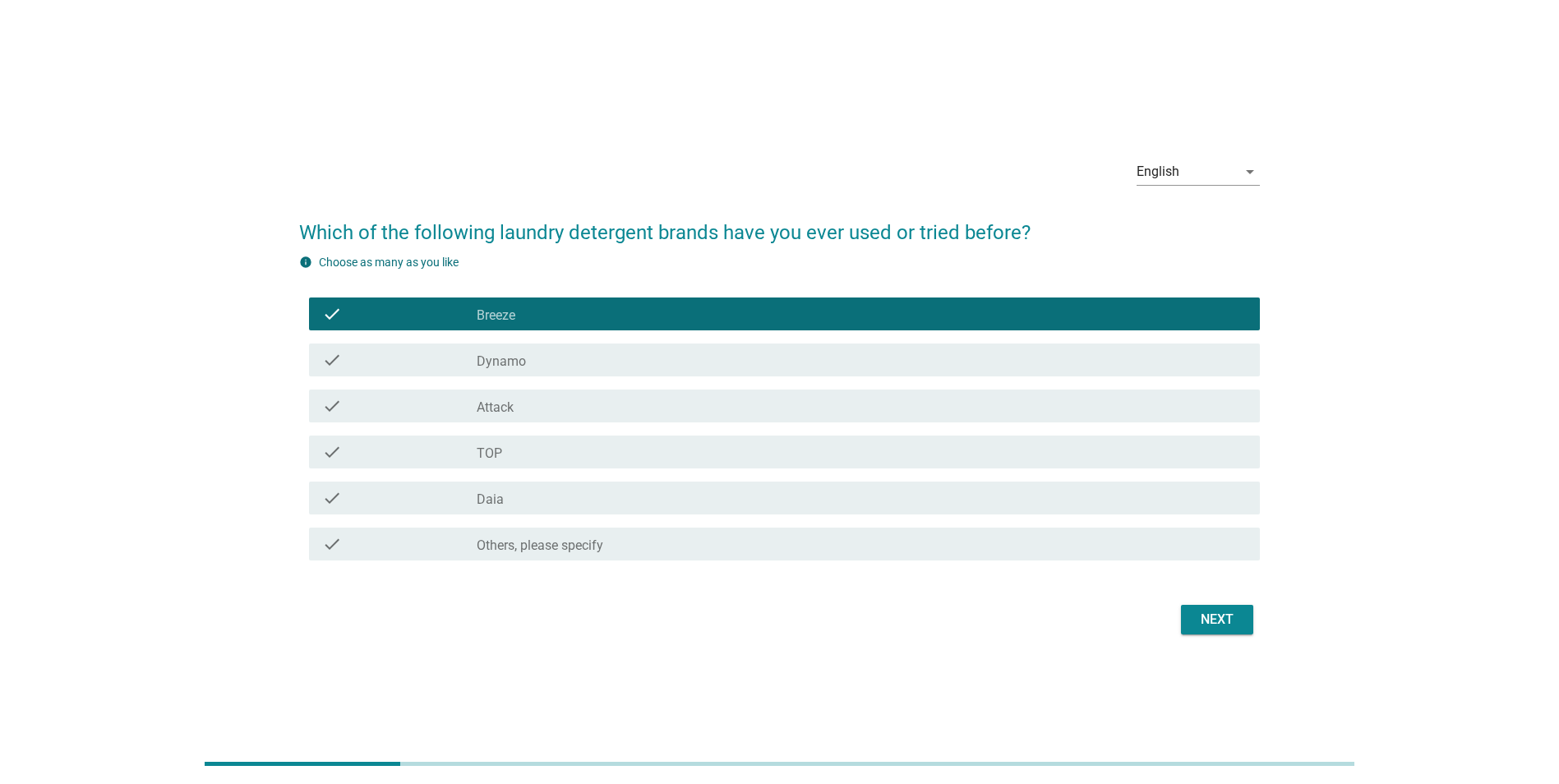
click at [490, 360] on label "Dynamo" at bounding box center [501, 361] width 49 height 17
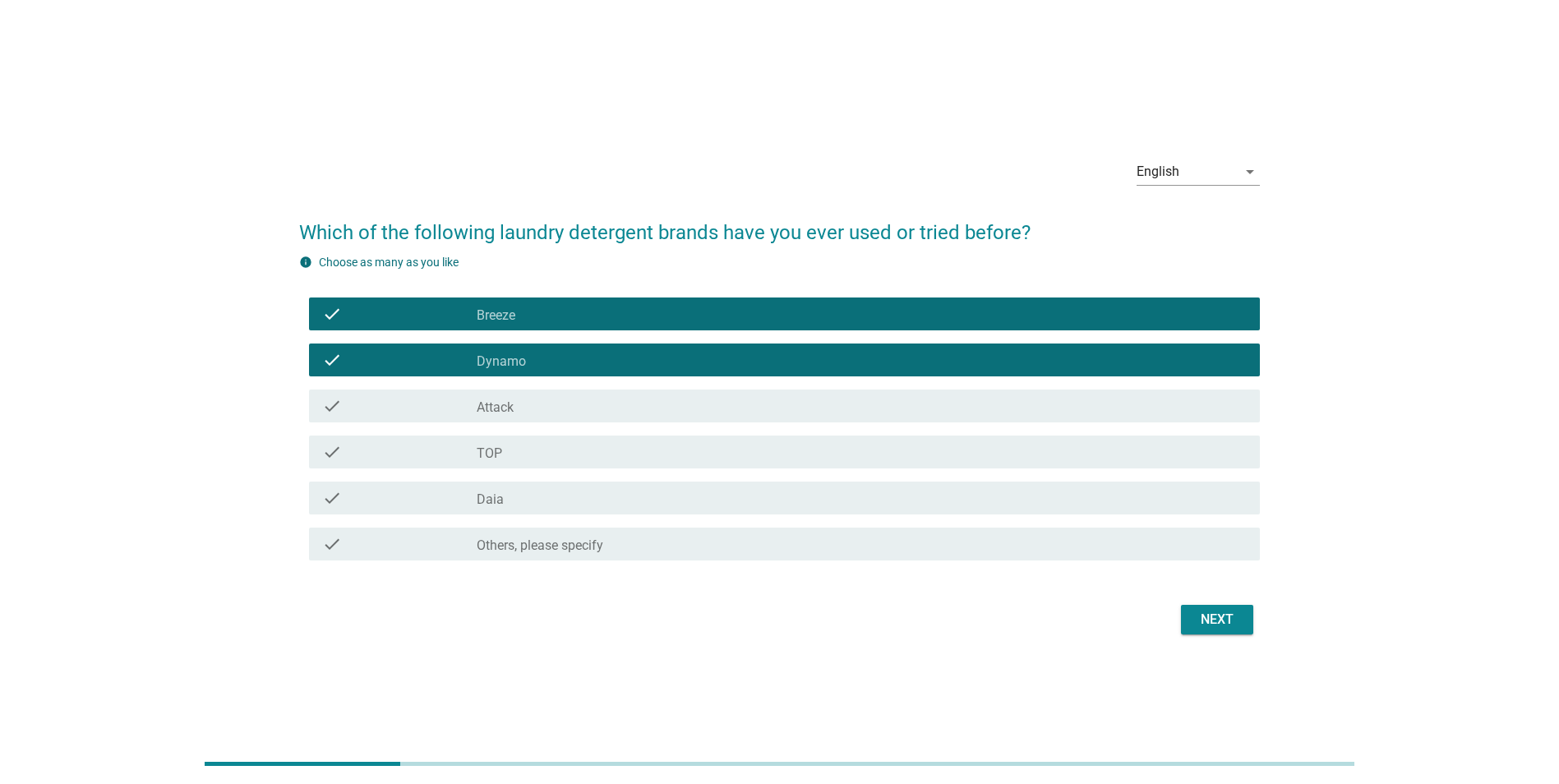
click at [494, 397] on div "check_box_outline_blank Attack" at bounding box center [861, 406] width 770 height 20
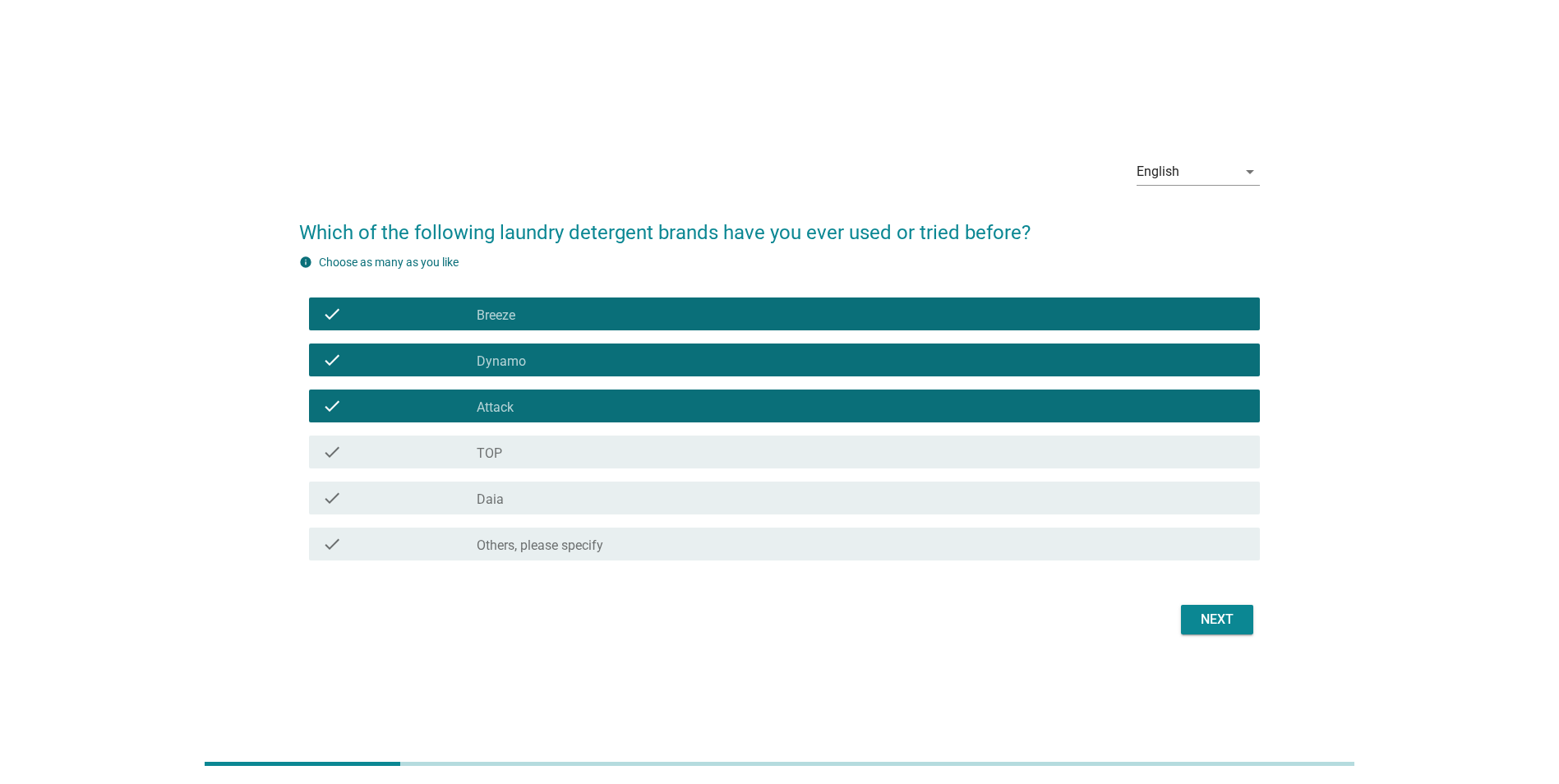
click at [495, 439] on div "check check_box_outline_blank TOP" at bounding box center [784, 451] width 951 height 33
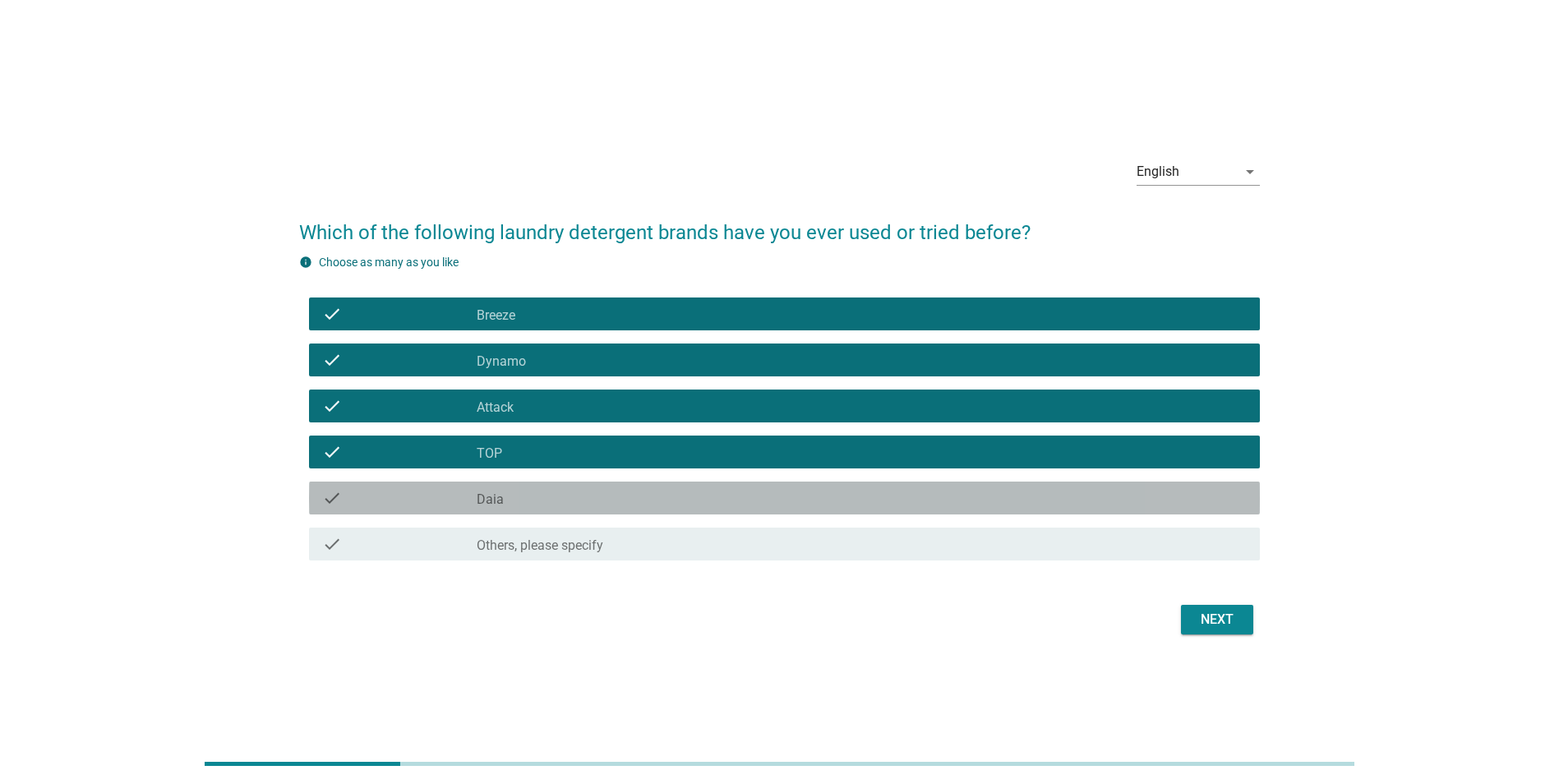
click at [497, 491] on label "Daia" at bounding box center [490, 500] width 27 height 17
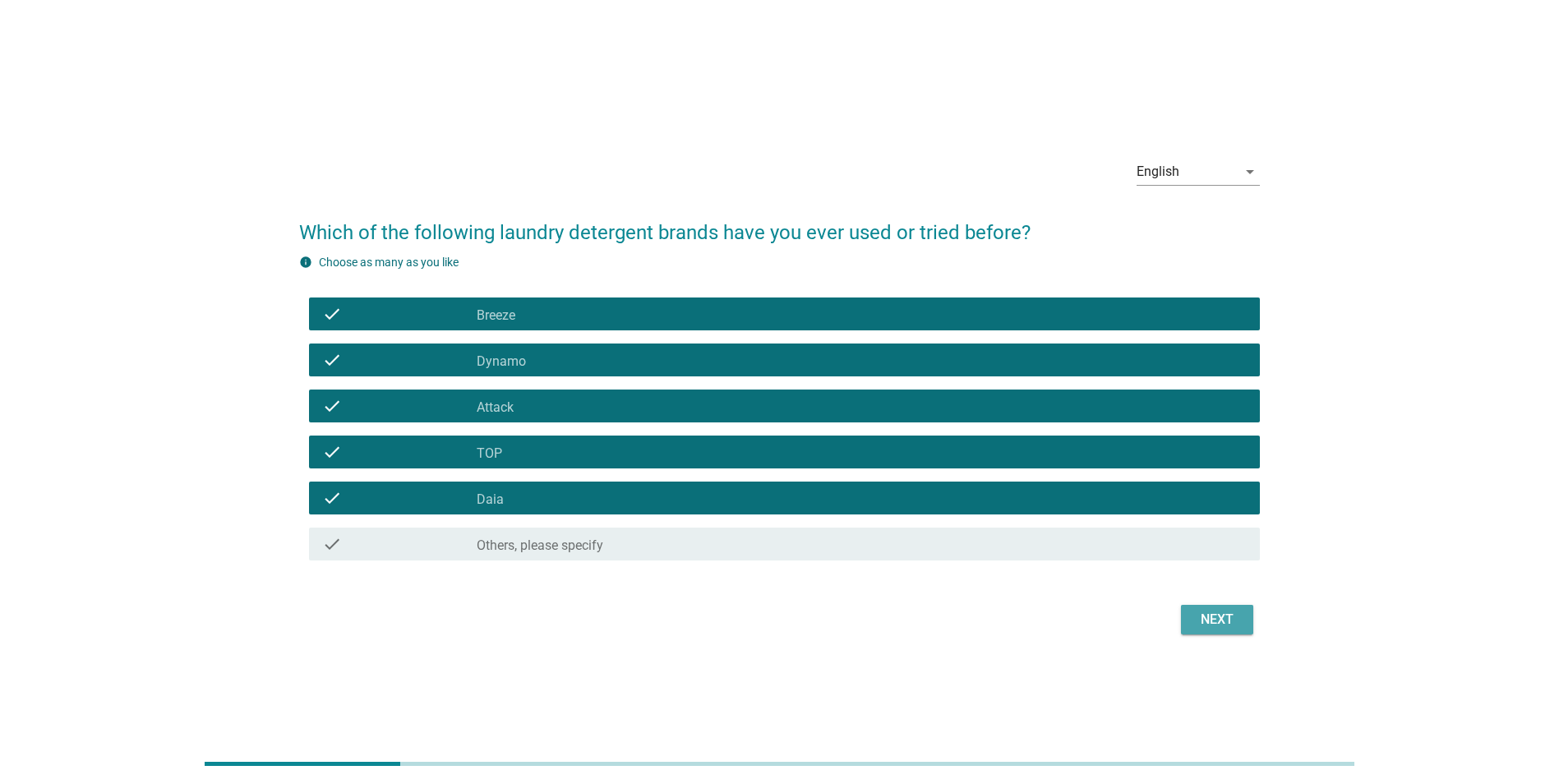
click at [1214, 623] on div "Next" at bounding box center [1217, 620] width 46 height 20
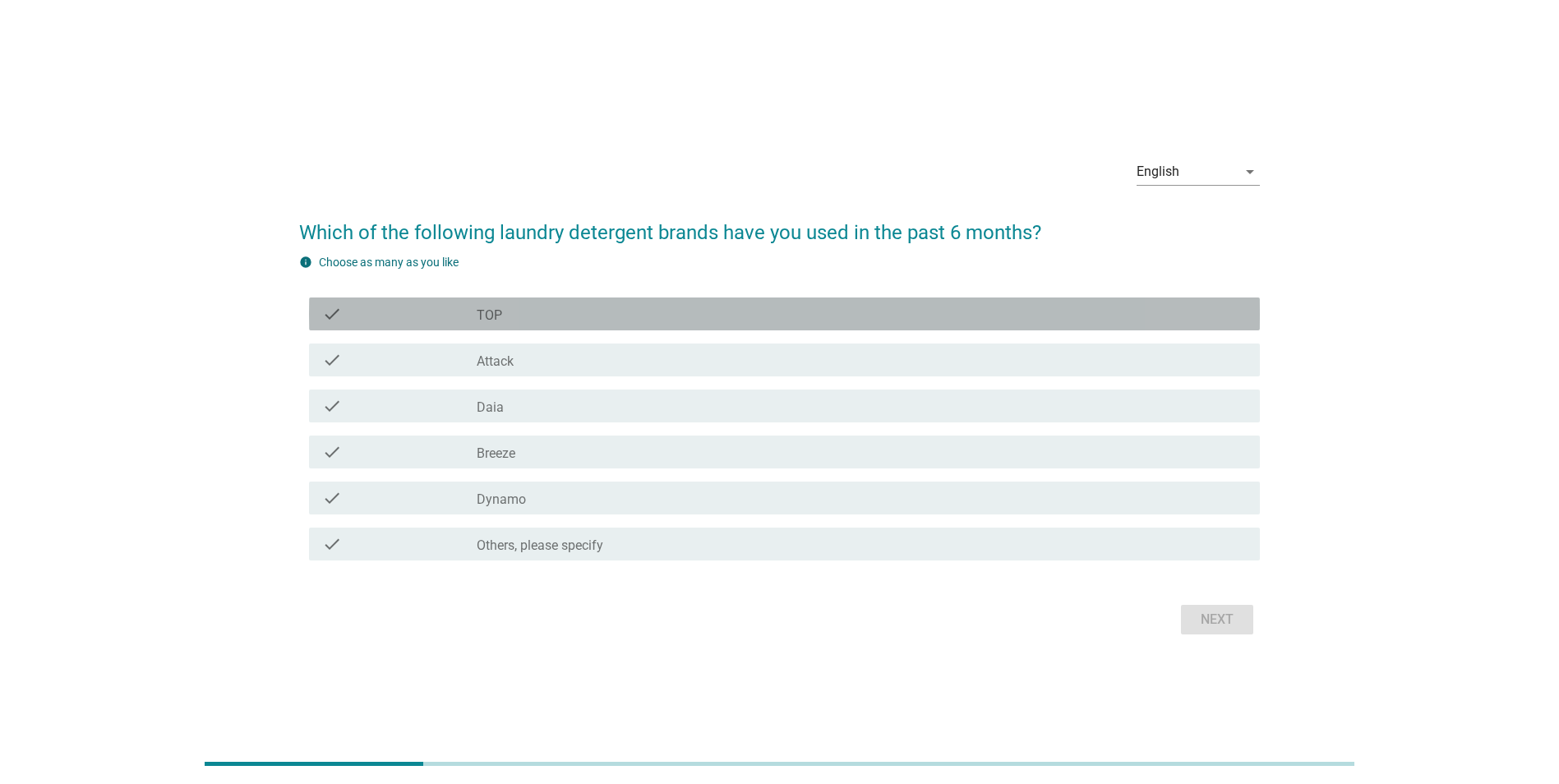
click at [532, 312] on div "check_box TOP" at bounding box center [861, 314] width 770 height 20
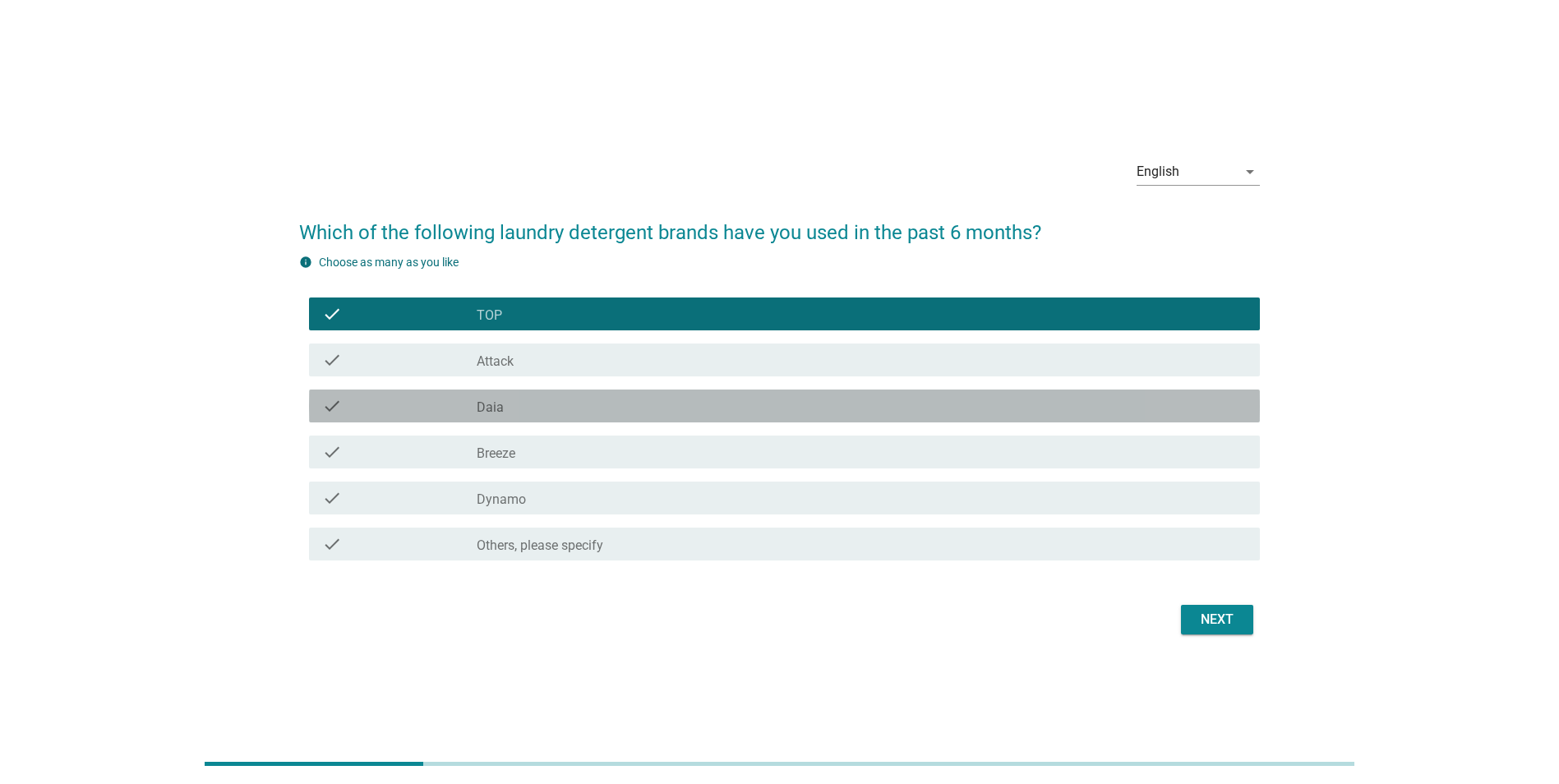
click at [522, 407] on div "check_box Daia" at bounding box center [861, 406] width 770 height 20
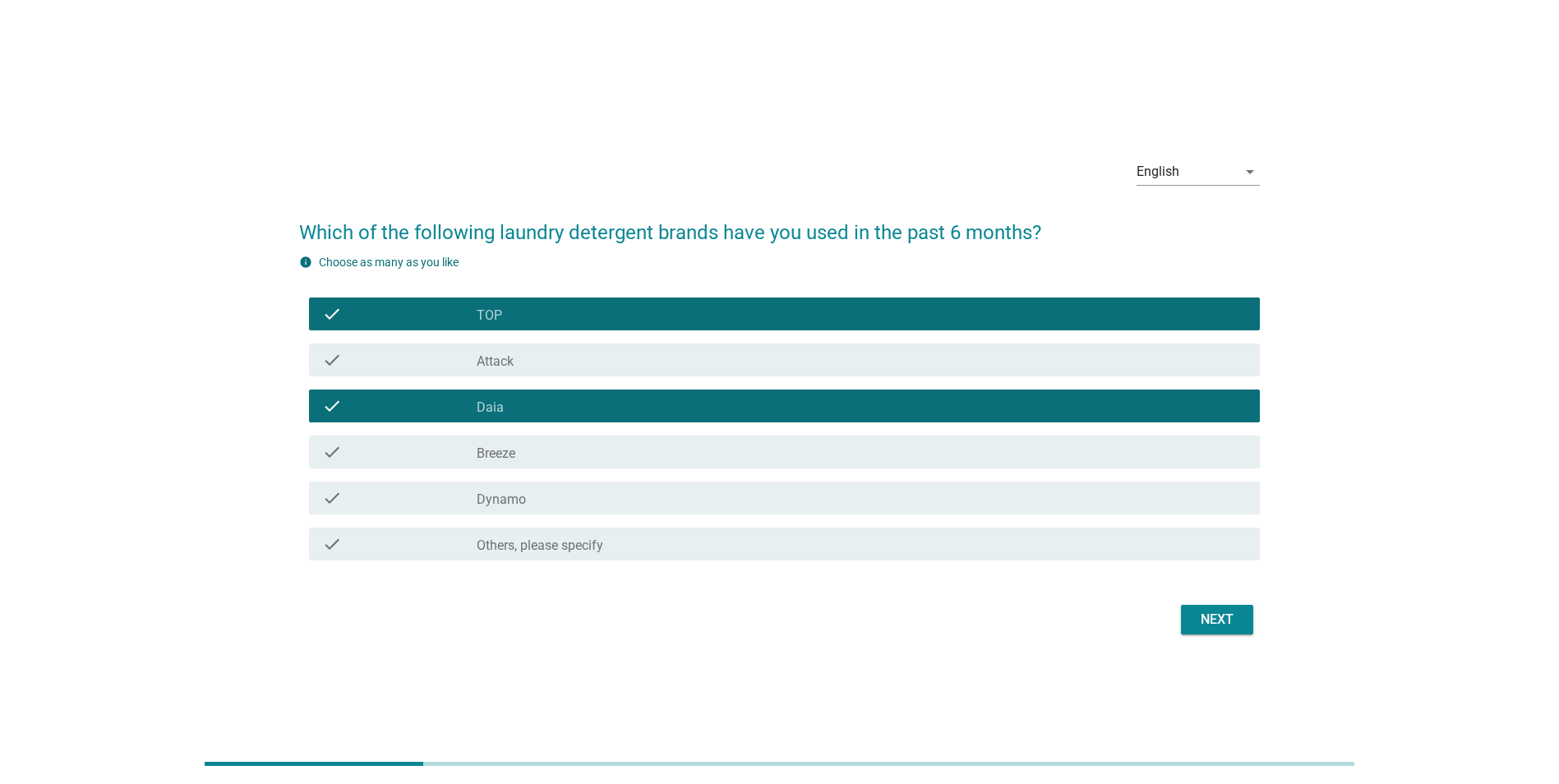
click at [512, 452] on label "Breeze" at bounding box center [496, 454] width 39 height 17
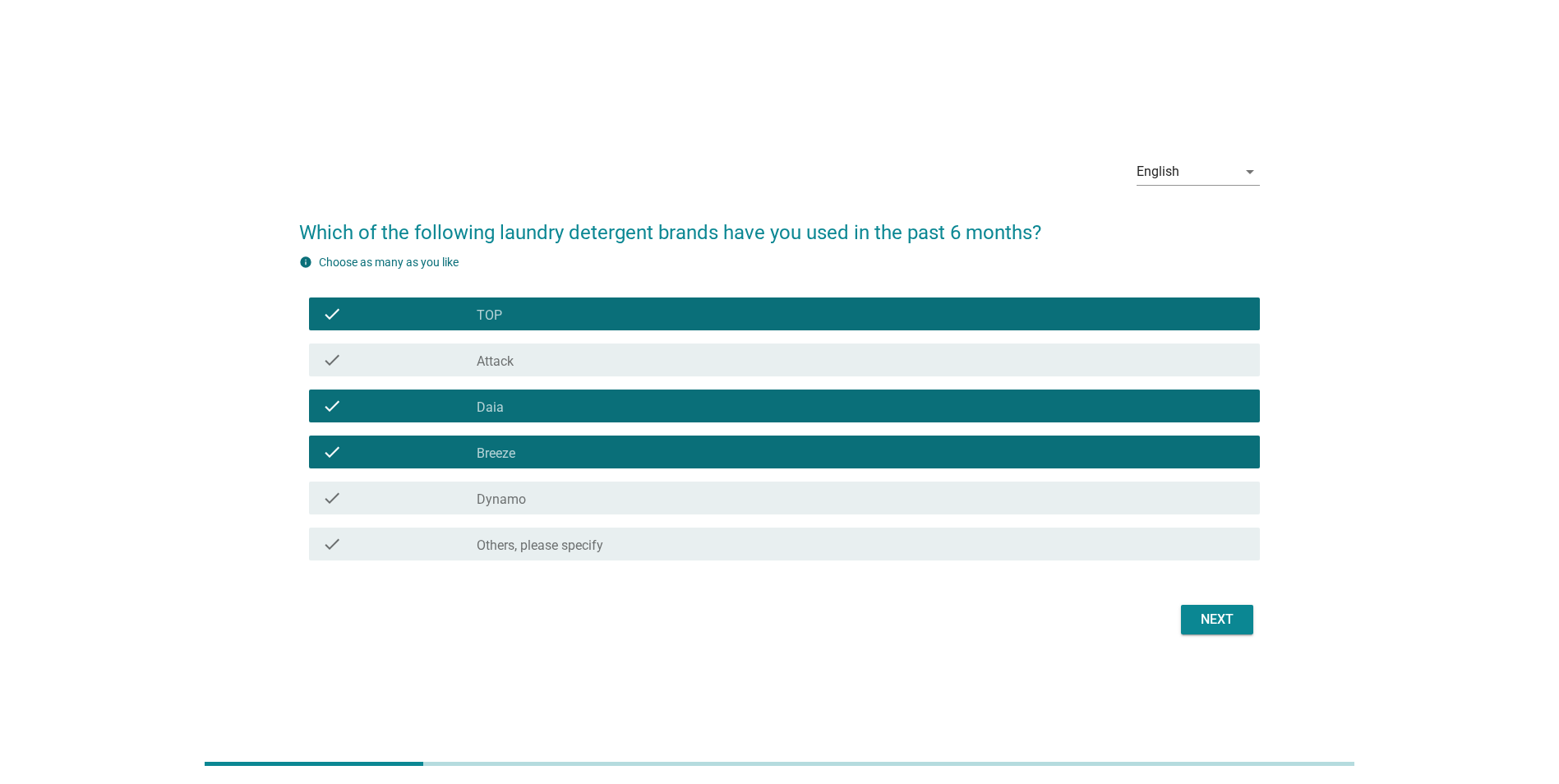
click at [1225, 621] on div "Next" at bounding box center [1217, 620] width 46 height 20
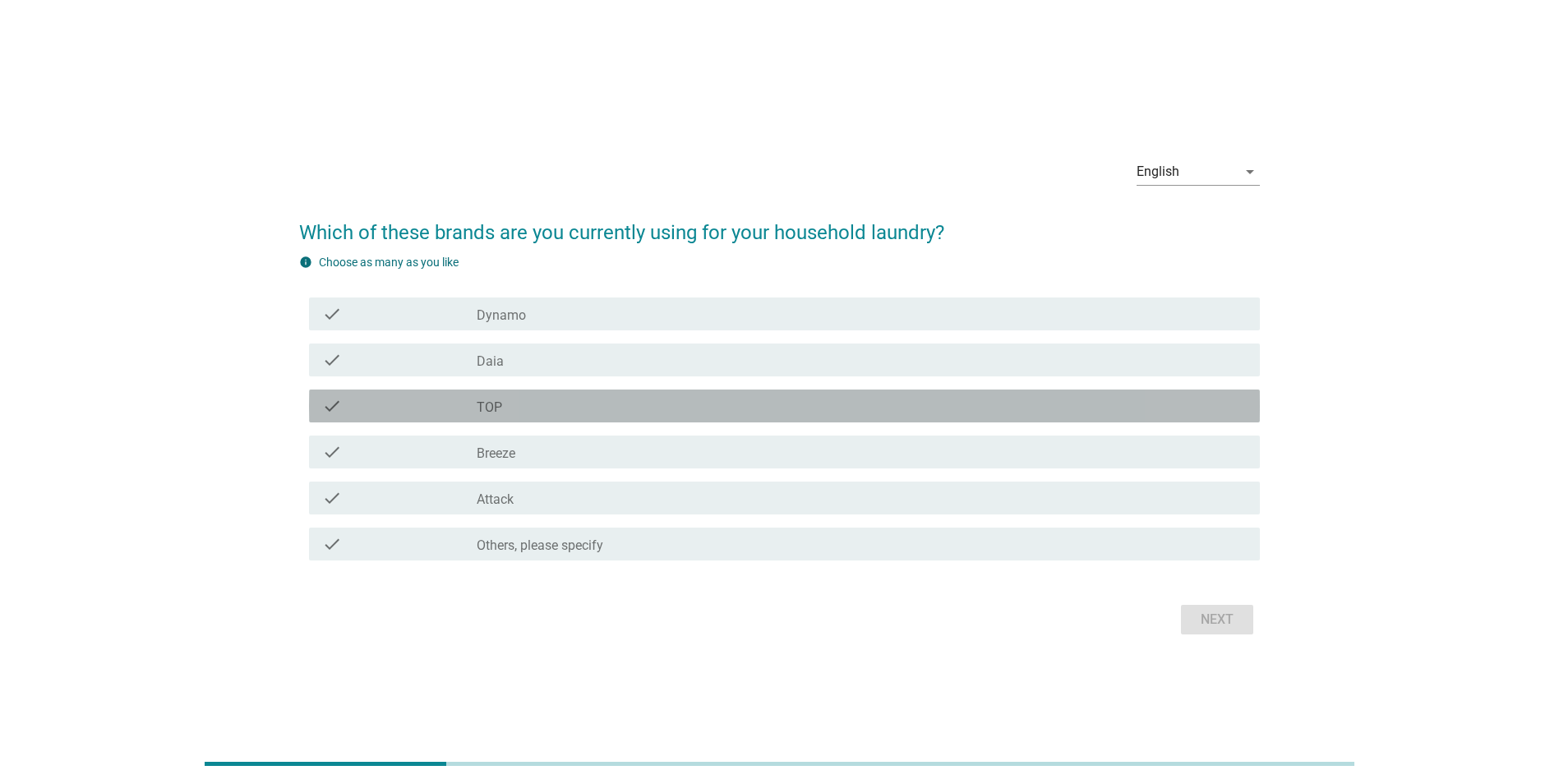
click at [495, 397] on div "check_box TOP" at bounding box center [861, 406] width 770 height 20
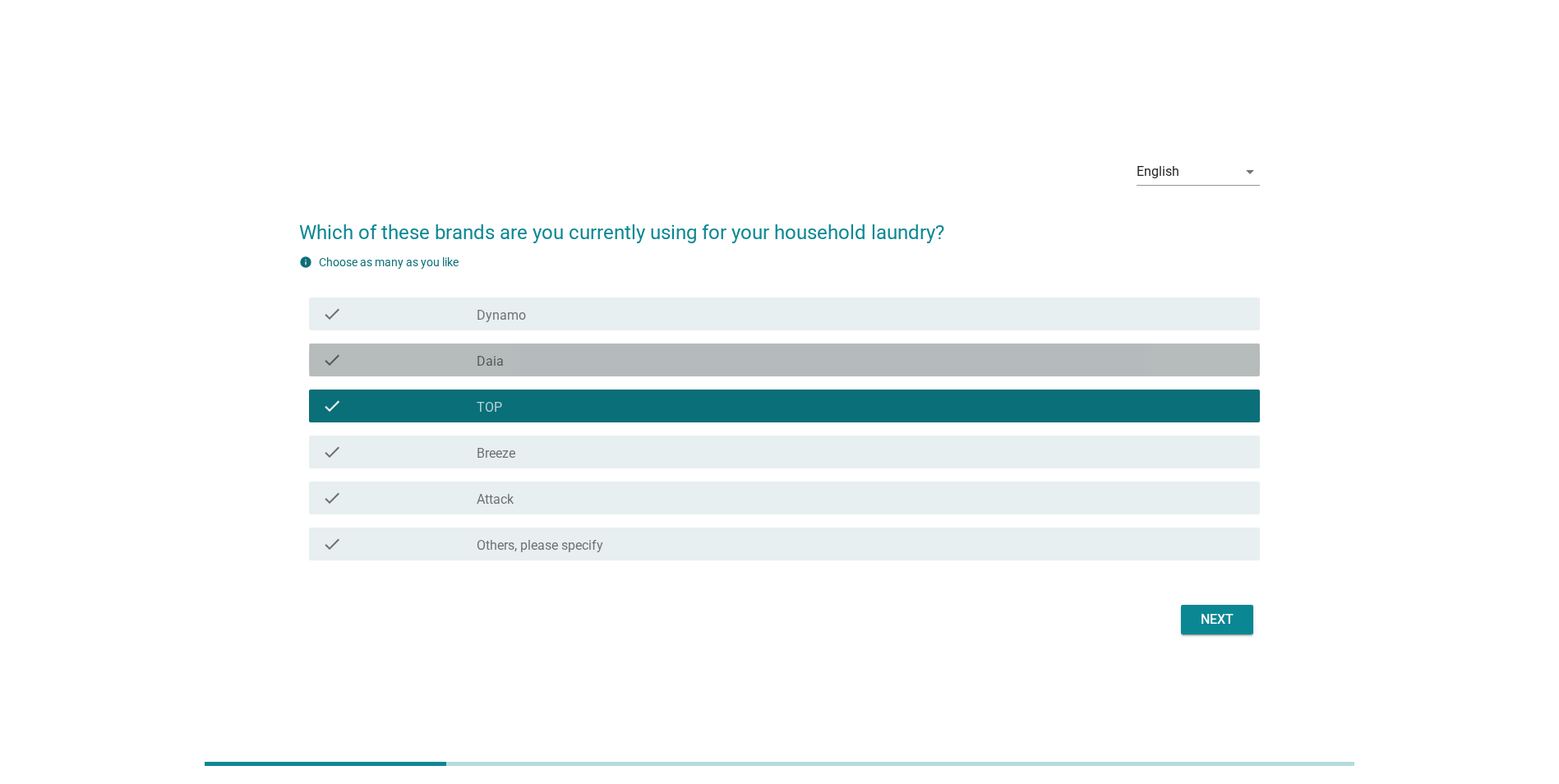
click at [536, 348] on div "check check_box Daia" at bounding box center [784, 360] width 951 height 33
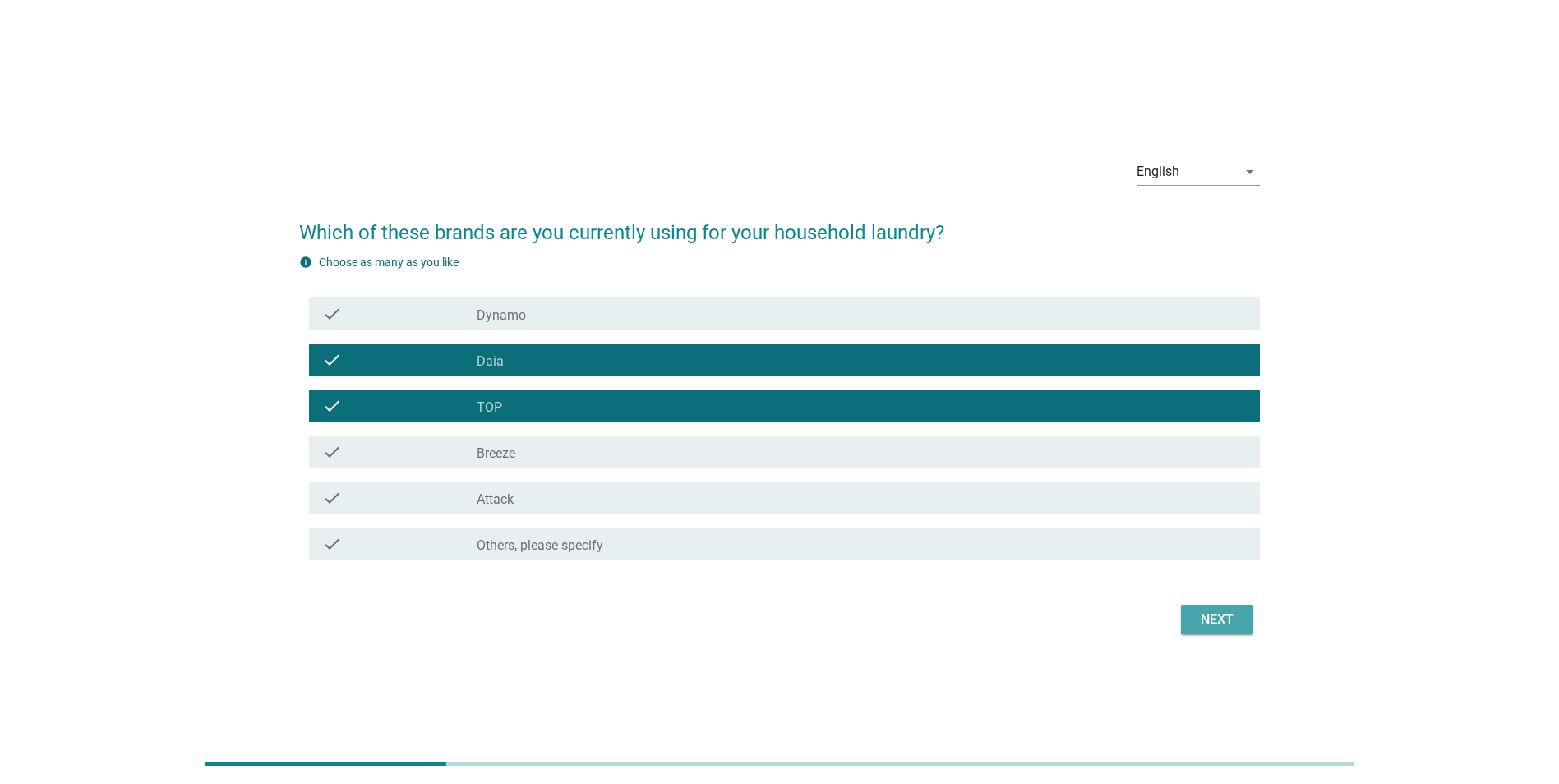
click at [1214, 626] on div "Next" at bounding box center [1217, 620] width 46 height 20
